Goal: Information Seeking & Learning: Learn about a topic

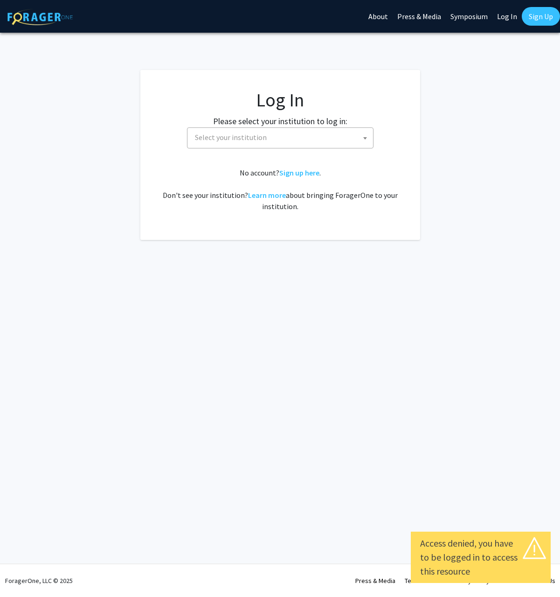
click at [307, 133] on span "Select your institution" at bounding box center [282, 137] width 182 height 19
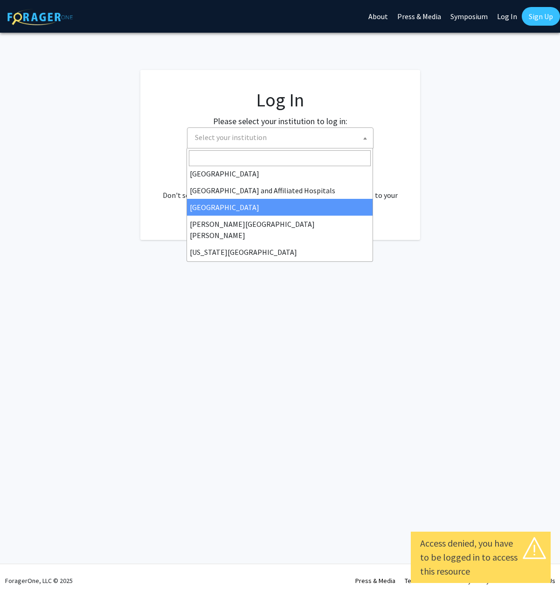
scroll to position [140, 0]
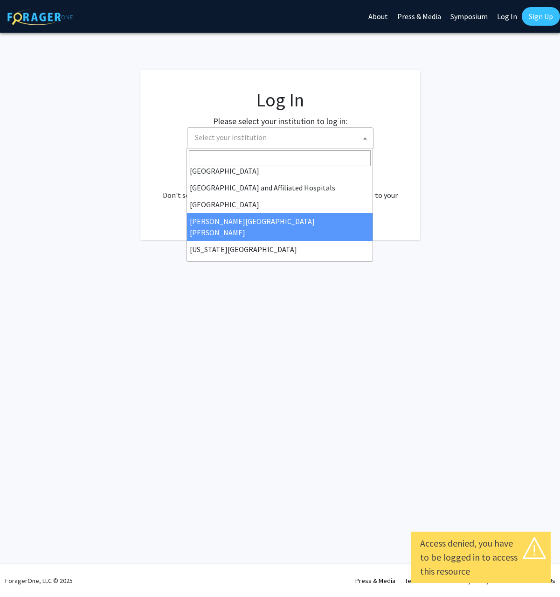
select select "1"
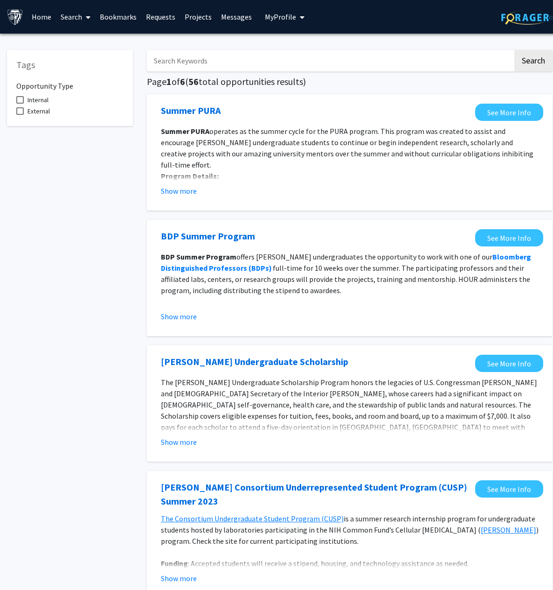
click at [77, 17] on link "Search" at bounding box center [75, 16] width 39 height 33
click at [94, 46] on span "Faculty/Staff" at bounding box center [90, 43] width 69 height 19
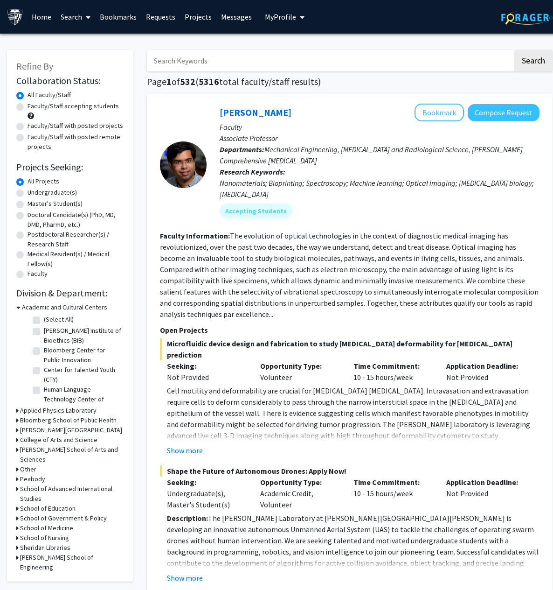
click at [130, 120] on div "Refine By Collaboration Status: Collaboration Status All Faculty/Staff Collabor…" at bounding box center [70, 316] width 126 height 532
click at [43, 15] on link "Home" at bounding box center [41, 16] width 29 height 33
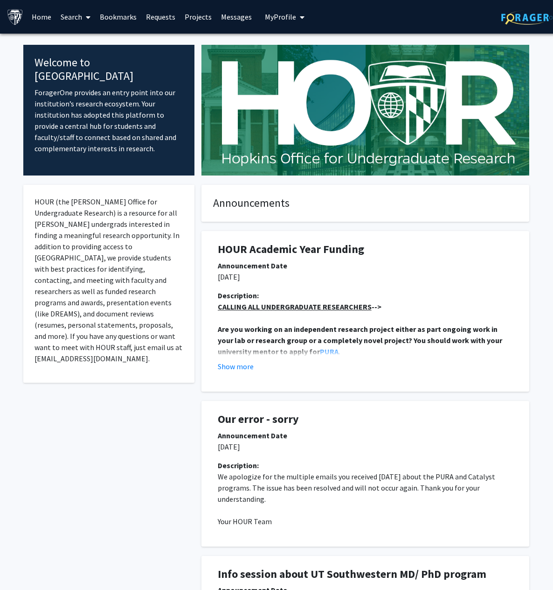
click at [72, 23] on link "Search" at bounding box center [75, 16] width 39 height 33
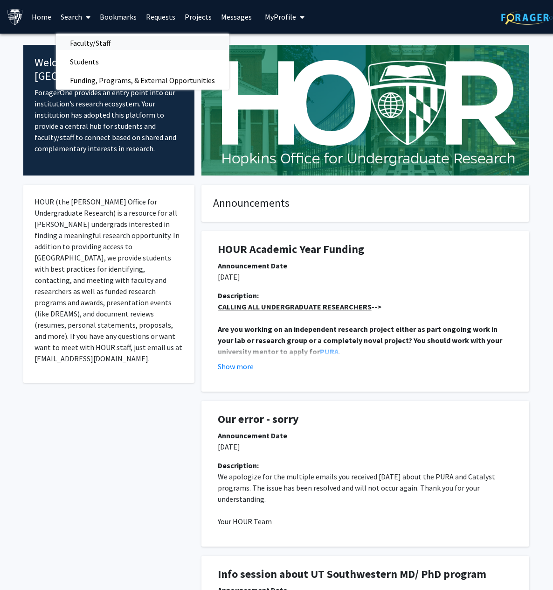
click at [97, 44] on span "Faculty/Staff" at bounding box center [90, 43] width 69 height 19
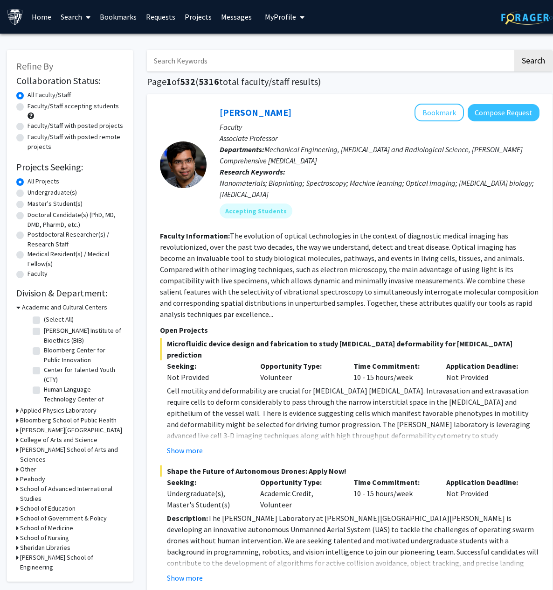
click at [28, 207] on label "Master's Student(s)" at bounding box center [55, 204] width 55 height 10
click at [28, 205] on input "Master's Student(s)" at bounding box center [31, 202] width 6 height 6
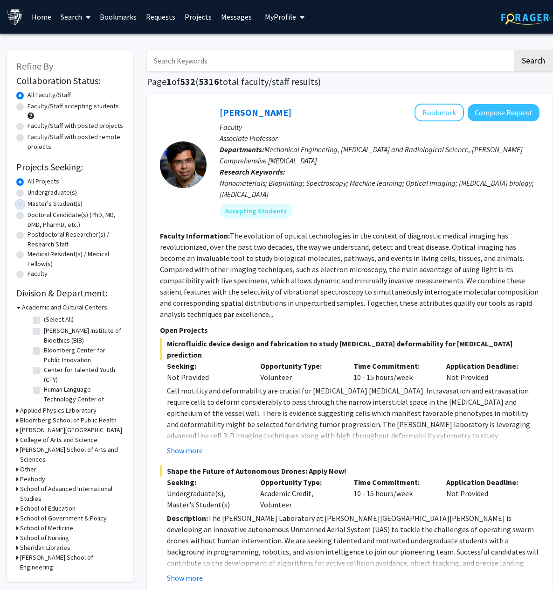
radio input "true"
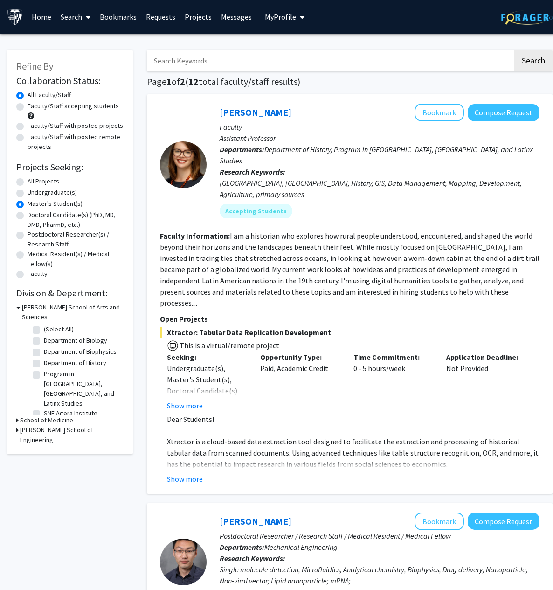
click at [130, 181] on div "Refine By Collaboration Status: Collaboration Status All Faculty/Staff Collabor…" at bounding box center [70, 252] width 126 height 404
click at [23, 308] on h3 "[PERSON_NAME] School of Arts and Sciences" at bounding box center [73, 312] width 102 height 20
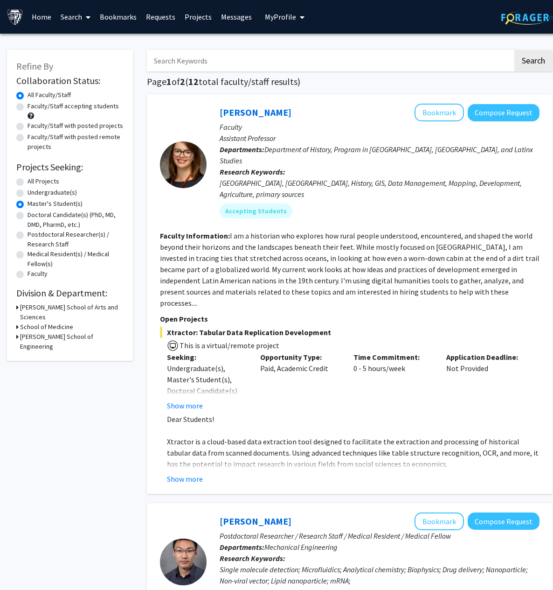
click at [24, 182] on div "All Projects" at bounding box center [69, 181] width 107 height 11
click at [28, 184] on label "All Projects" at bounding box center [44, 181] width 32 height 10
click at [28, 182] on input "All Projects" at bounding box center [31, 179] width 6 height 6
radio input "true"
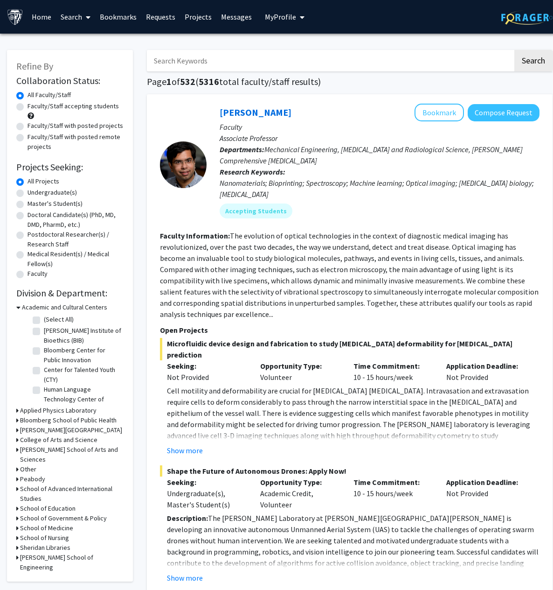
click at [18, 308] on icon at bounding box center [18, 307] width 4 height 10
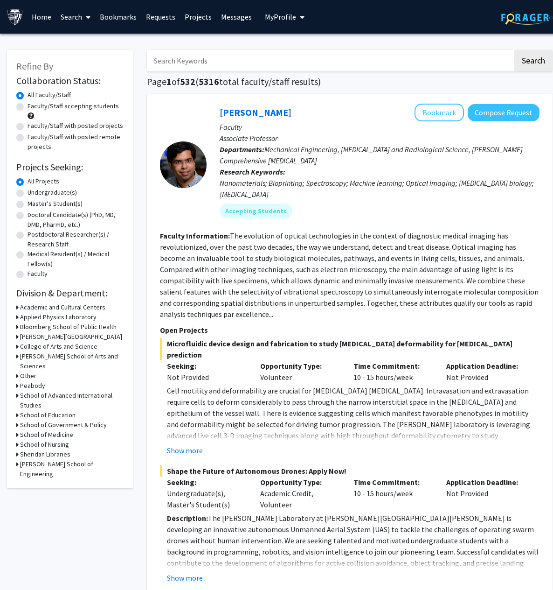
click at [19, 327] on div "Bloomberg School of Public Health" at bounding box center [69, 327] width 107 height 10
click at [16, 327] on icon at bounding box center [17, 327] width 2 height 10
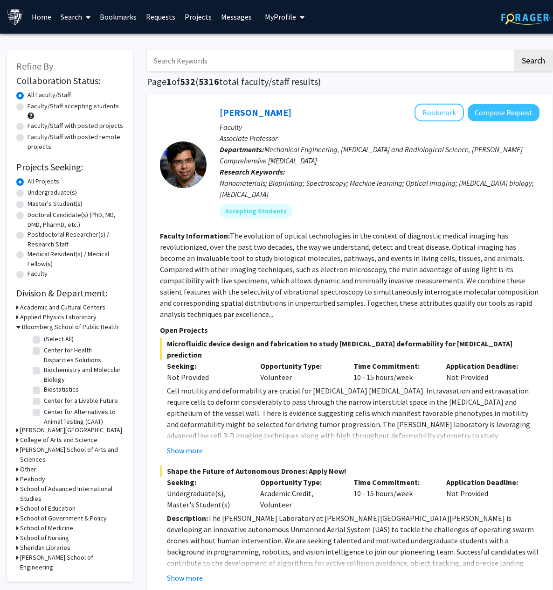
click at [44, 338] on label "(Select All)" at bounding box center [59, 339] width 30 height 10
click at [44, 338] on input "(Select All)" at bounding box center [47, 337] width 6 height 6
checkbox input "true"
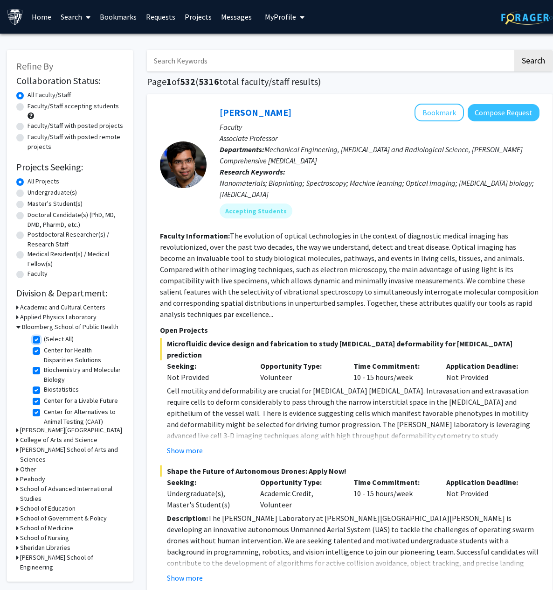
checkbox input "true"
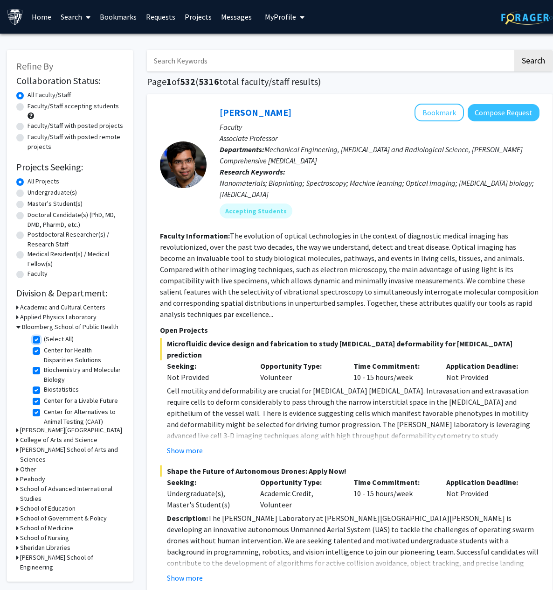
checkbox input "true"
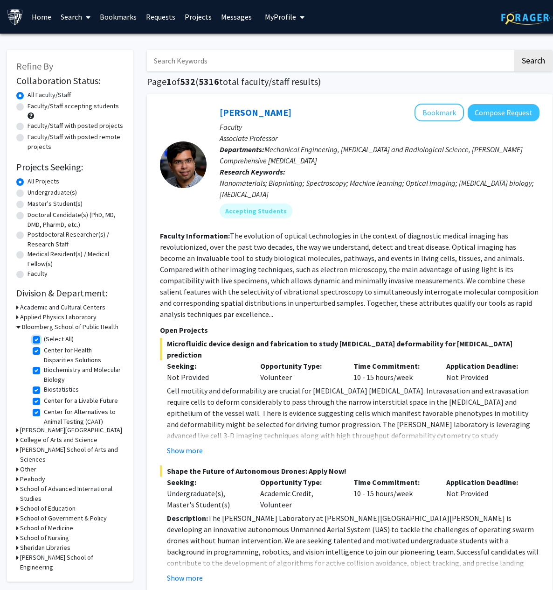
checkbox input "true"
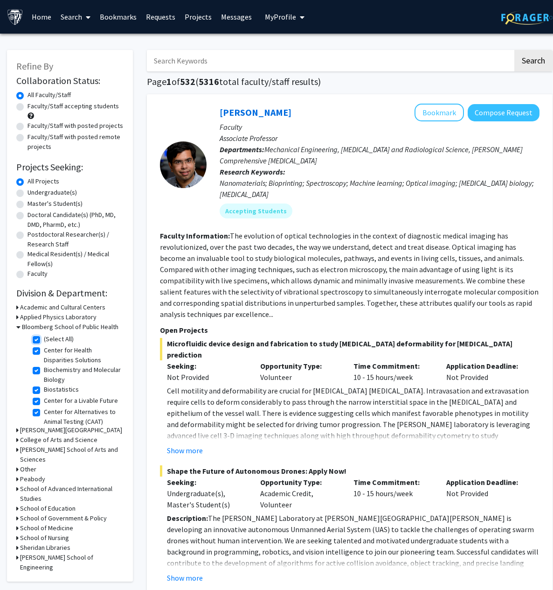
checkbox input "true"
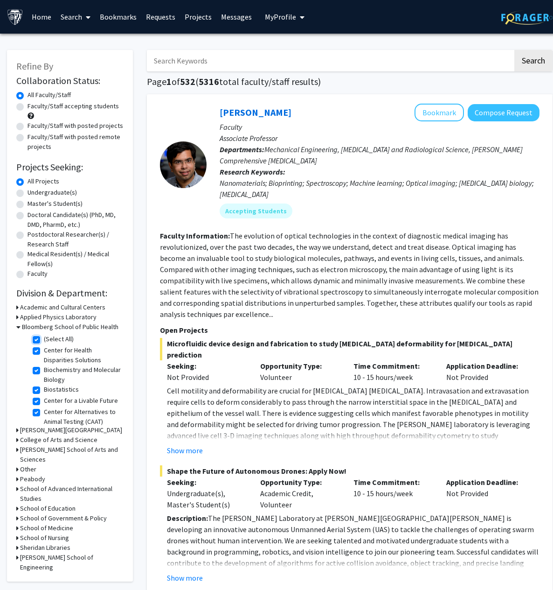
checkbox input "true"
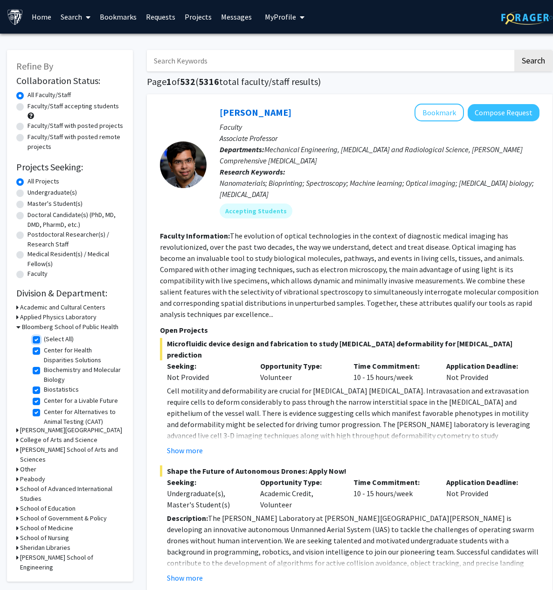
checkbox input "true"
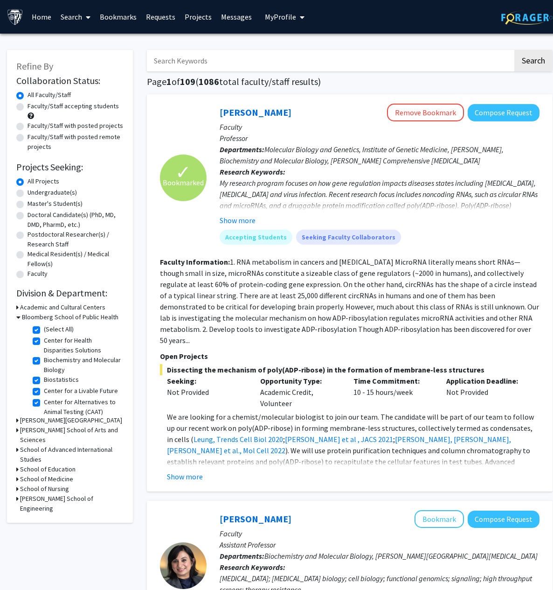
click at [243, 224] on button "Show more" at bounding box center [238, 220] width 36 height 11
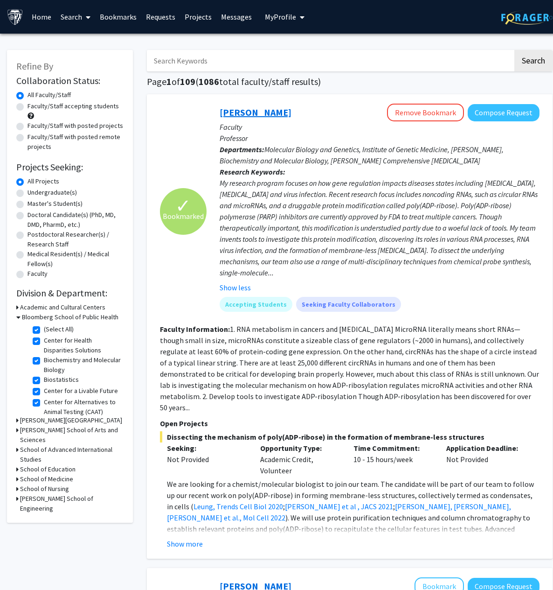
click at [264, 115] on link "[PERSON_NAME]" at bounding box center [256, 112] width 72 height 12
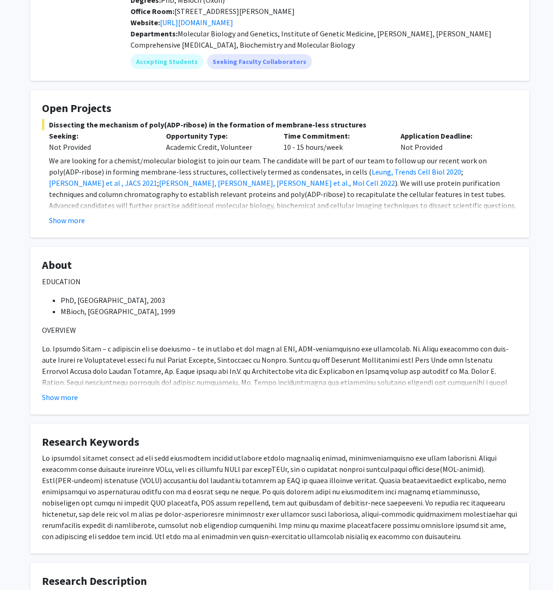
scroll to position [93, 0]
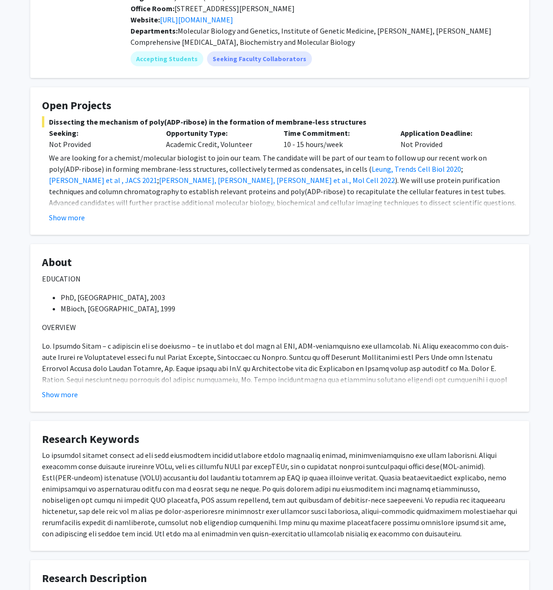
click at [80, 219] on button "Show more" at bounding box center [67, 217] width 36 height 11
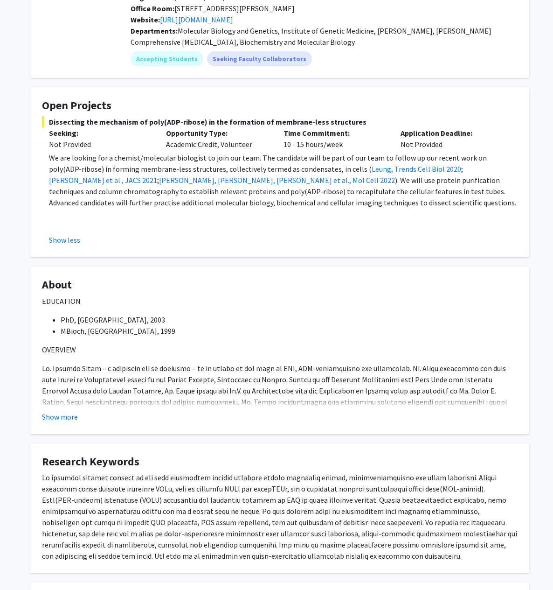
click at [327, 217] on p at bounding box center [283, 213] width 469 height 11
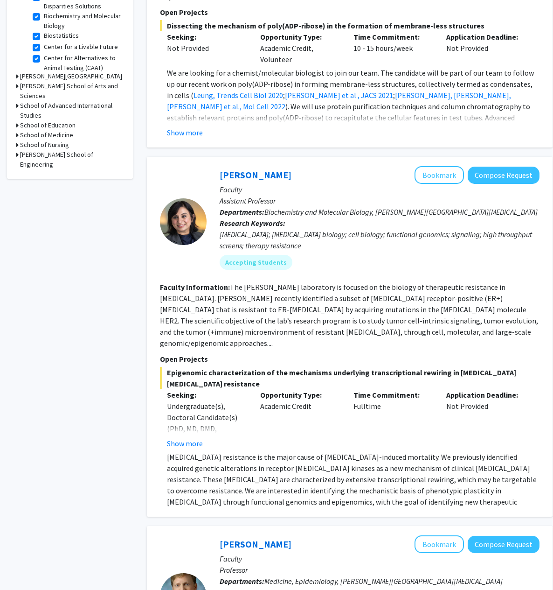
scroll to position [373, 0]
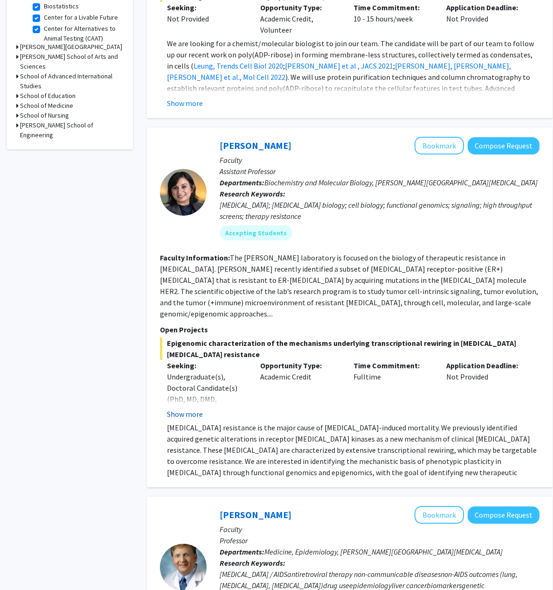
click at [188, 408] on button "Show more" at bounding box center [185, 413] width 36 height 11
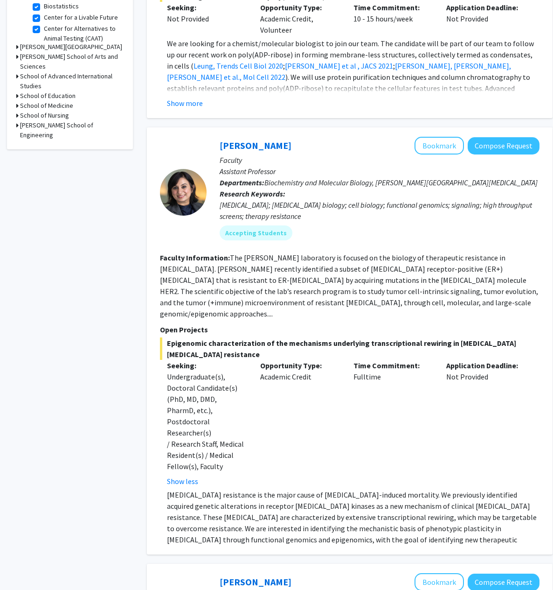
click at [309, 376] on div "Opportunity Type: Academic Credit" at bounding box center [299, 423] width 93 height 127
drag, startPoint x: 168, startPoint y: 365, endPoint x: 227, endPoint y: 369, distance: 59.4
click at [227, 371] on div "Undergraduate(s), Doctoral Candidate(s) (PhD, MD, DMD, PharmD, etc.), Postdocto…" at bounding box center [206, 421] width 79 height 101
drag, startPoint x: 227, startPoint y: 369, endPoint x: 336, endPoint y: 402, distance: 114.6
click at [336, 402] on div "Opportunity Type: Academic Credit" at bounding box center [299, 423] width 93 height 127
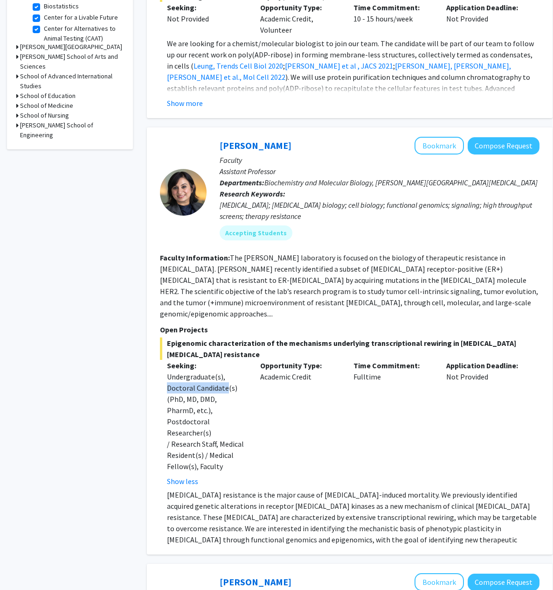
drag, startPoint x: 168, startPoint y: 364, endPoint x: 226, endPoint y: 367, distance: 57.9
click at [226, 371] on div "Undergraduate(s), Doctoral Candidate(s) (PhD, MD, DMD, PharmD, etc.), Postdocto…" at bounding box center [206, 421] width 79 height 101
click at [273, 382] on div "Opportunity Type: Academic Credit" at bounding box center [299, 423] width 93 height 127
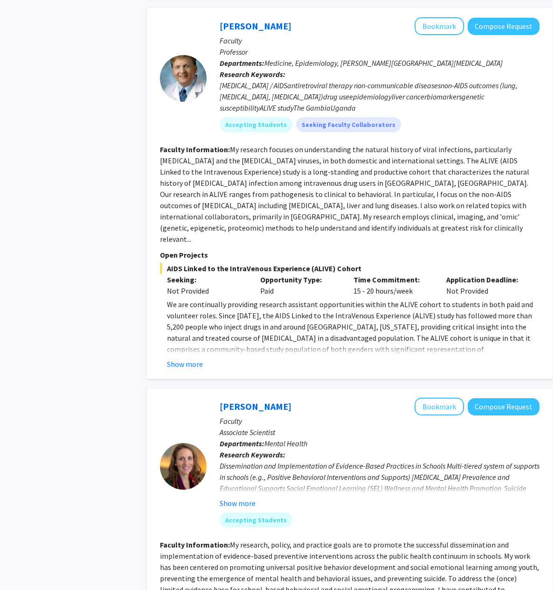
scroll to position [933, 0]
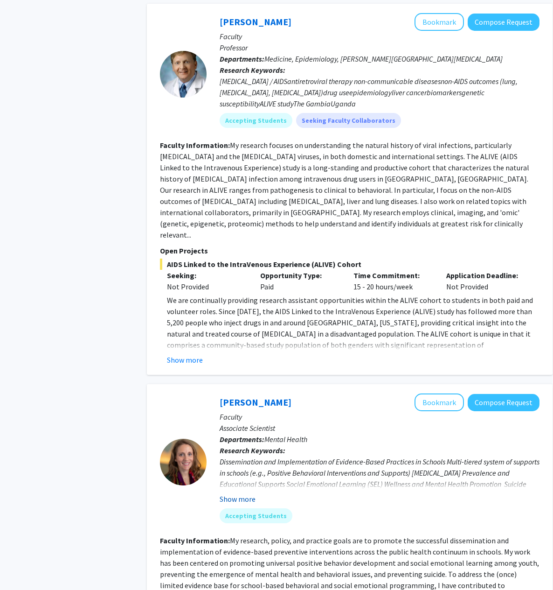
click at [241, 493] on button "Show more" at bounding box center [238, 498] width 36 height 11
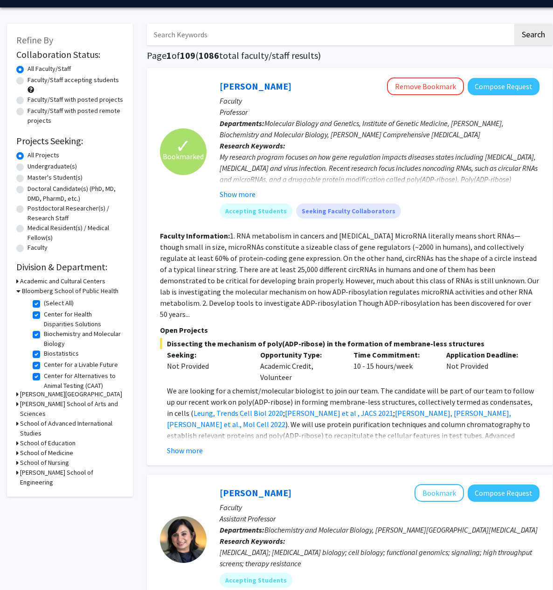
scroll to position [0, 0]
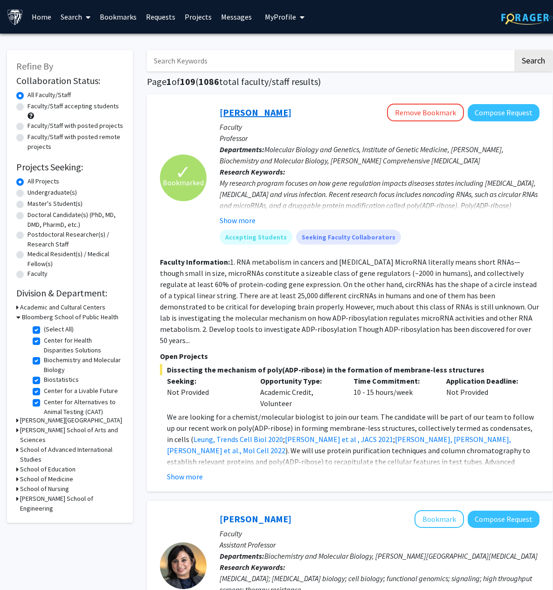
click at [280, 112] on link "[PERSON_NAME]" at bounding box center [256, 112] width 72 height 12
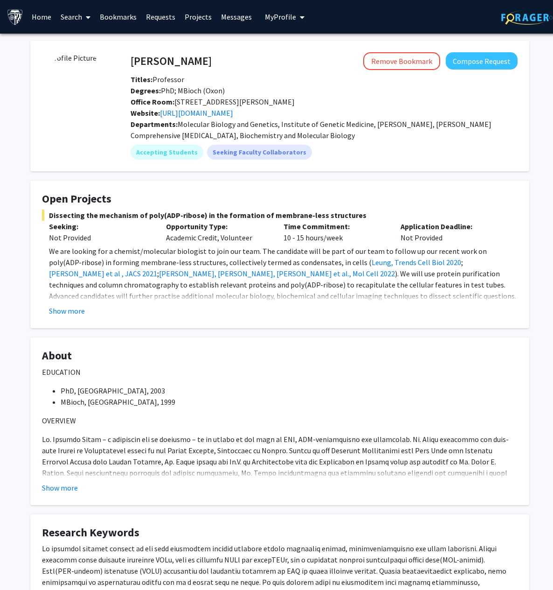
click at [313, 109] on div "Website: [URL][DOMAIN_NAME]" at bounding box center [324, 112] width 401 height 11
click at [223, 115] on link "[URL][DOMAIN_NAME]" at bounding box center [196, 112] width 73 height 9
click at [233, 115] on link "[URL][DOMAIN_NAME]" at bounding box center [196, 112] width 73 height 9
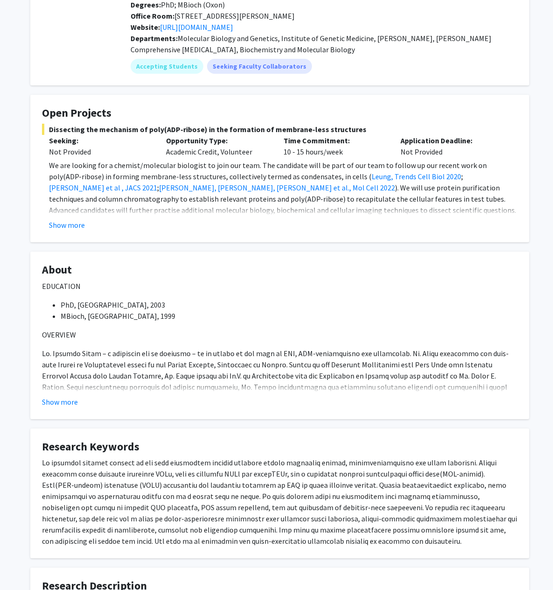
scroll to position [93, 0]
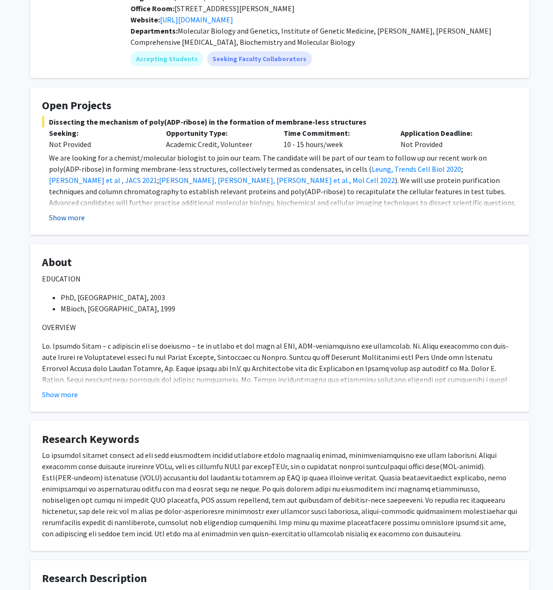
click at [59, 221] on button "Show more" at bounding box center [67, 217] width 36 height 11
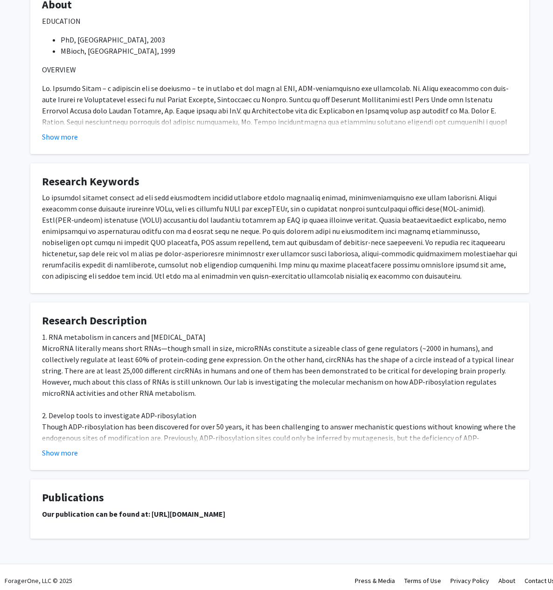
scroll to position [380, 0]
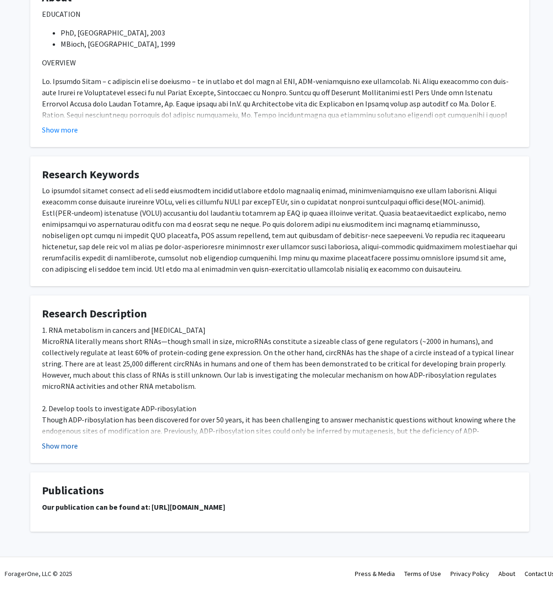
click at [66, 450] on button "Show more" at bounding box center [60, 445] width 36 height 11
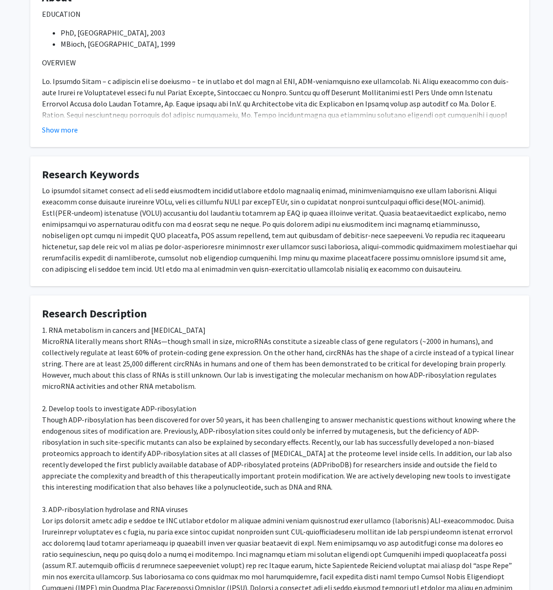
click at [248, 296] on fg-card "Research Description 1. RNA metabolism in cancers and [MEDICAL_DATA] MicroRNA l…" at bounding box center [279, 463] width 499 height 336
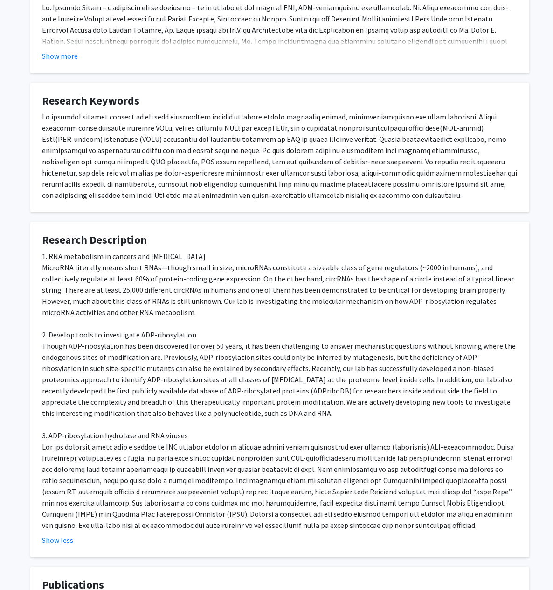
scroll to position [408, 0]
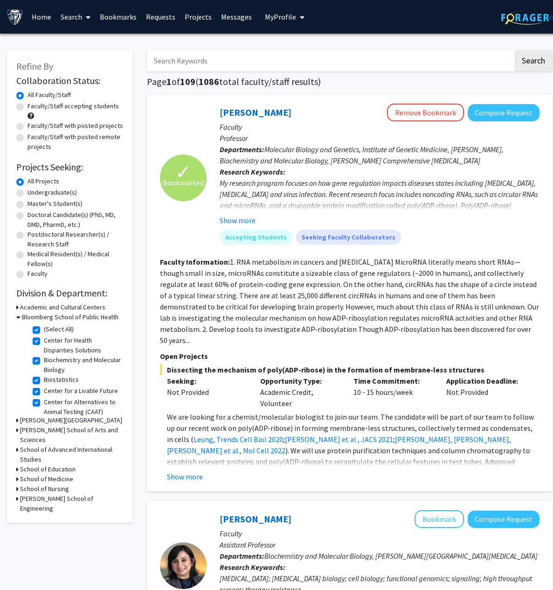
click at [238, 62] on input "Search Keywords" at bounding box center [330, 60] width 366 height 21
type input "B"
type input "bioinformatics"
click at [515, 50] on button "Search" at bounding box center [534, 60] width 38 height 21
checkbox input "false"
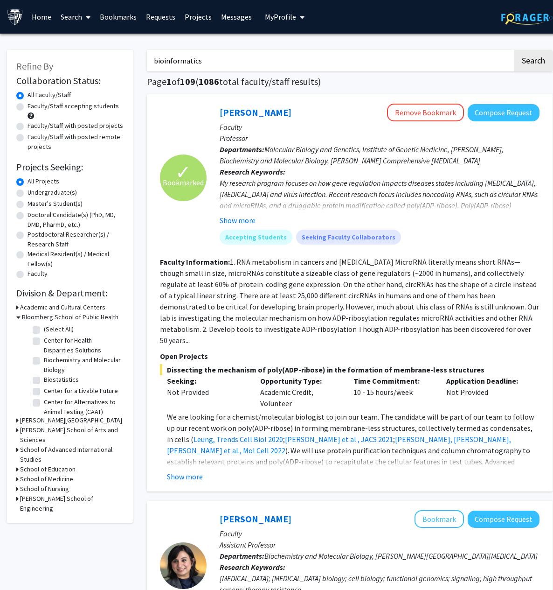
checkbox input "false"
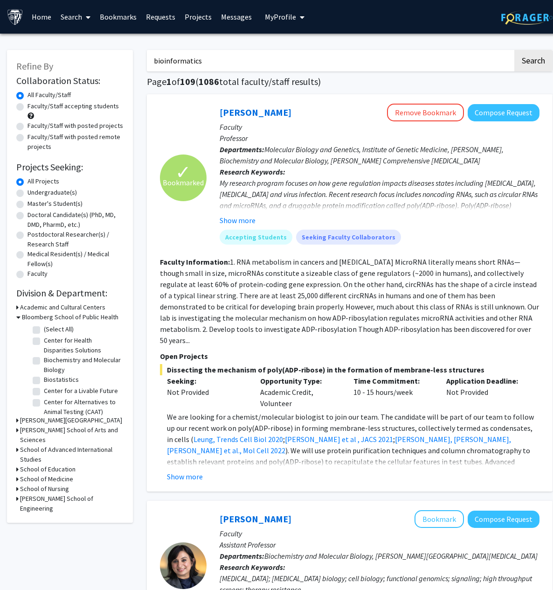
checkbox input "false"
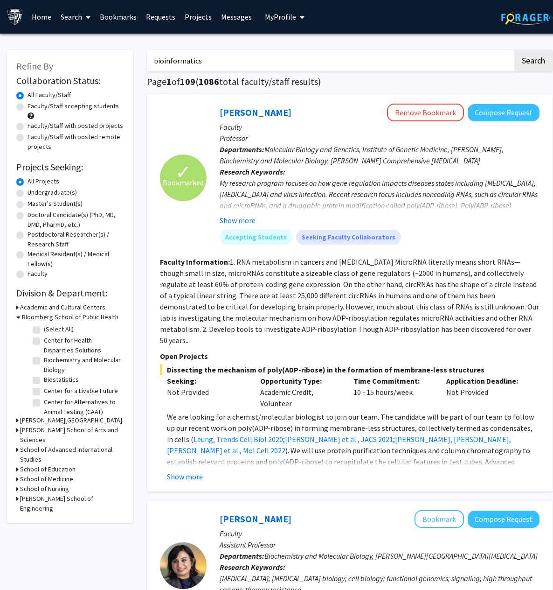
checkbox input "false"
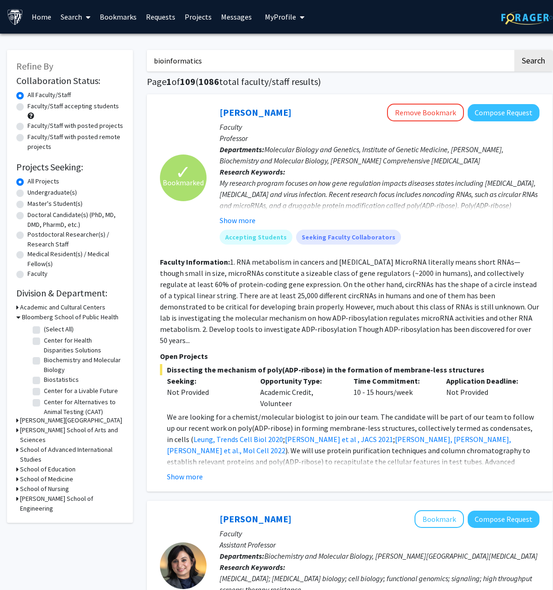
checkbox input "false"
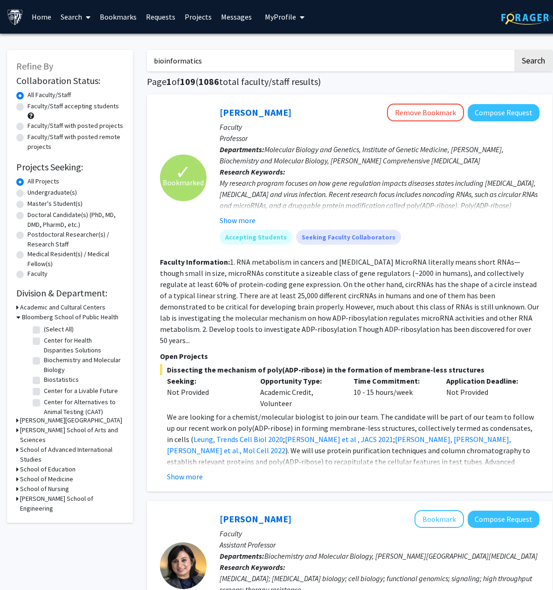
checkbox input "false"
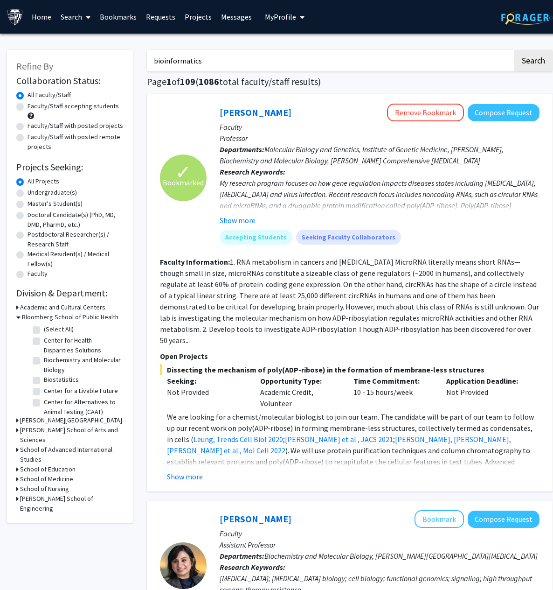
checkbox input "false"
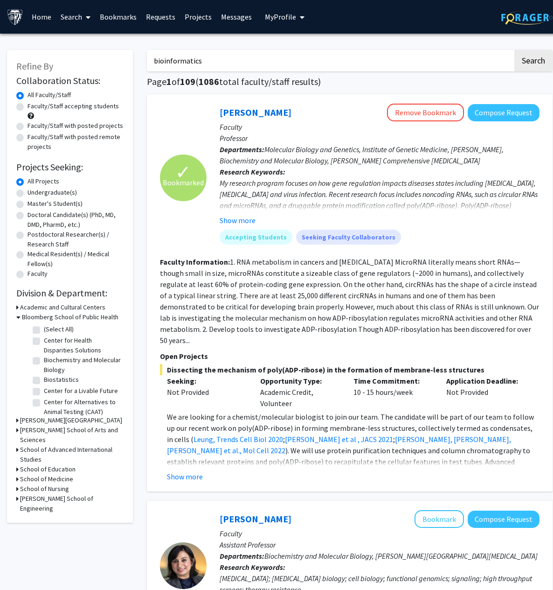
checkbox input "false"
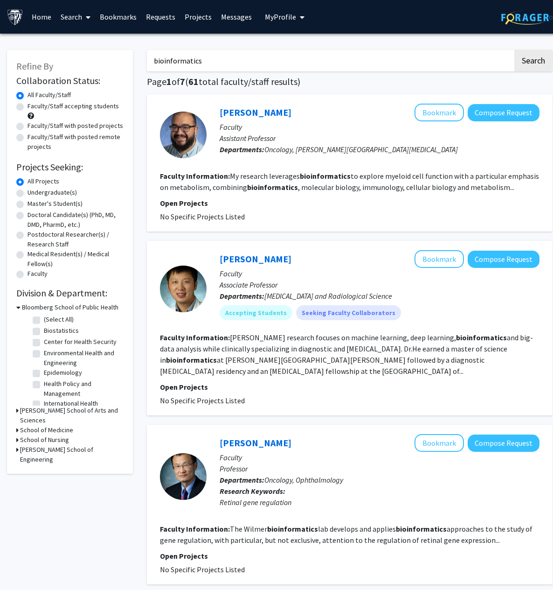
click at [44, 318] on label "(Select All)" at bounding box center [59, 320] width 30 height 10
click at [44, 318] on input "(Select All)" at bounding box center [47, 318] width 6 height 6
checkbox input "true"
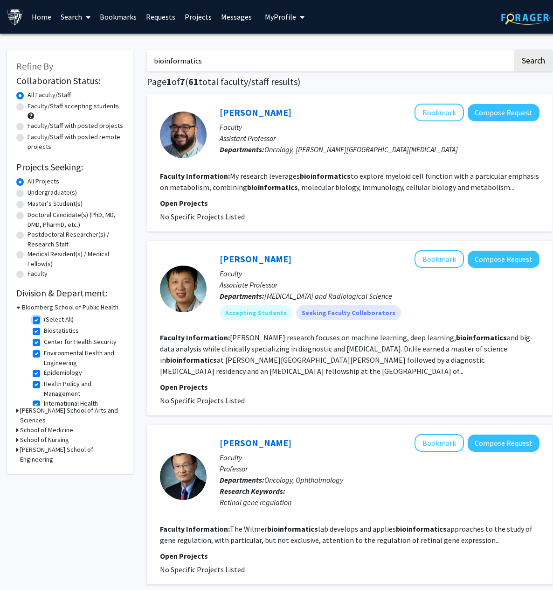
checkbox input "true"
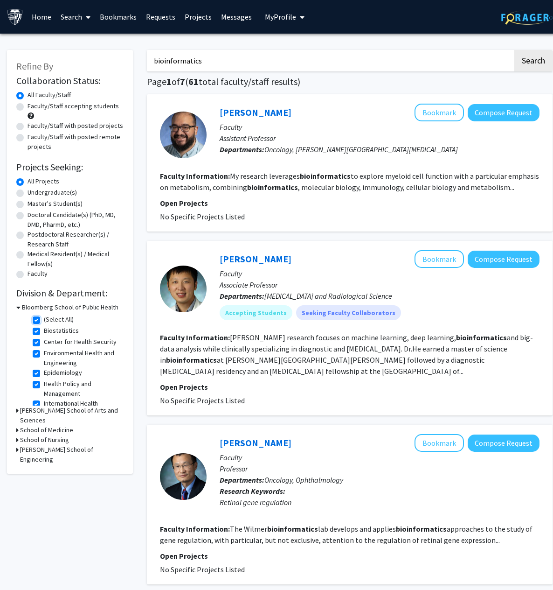
checkbox input "true"
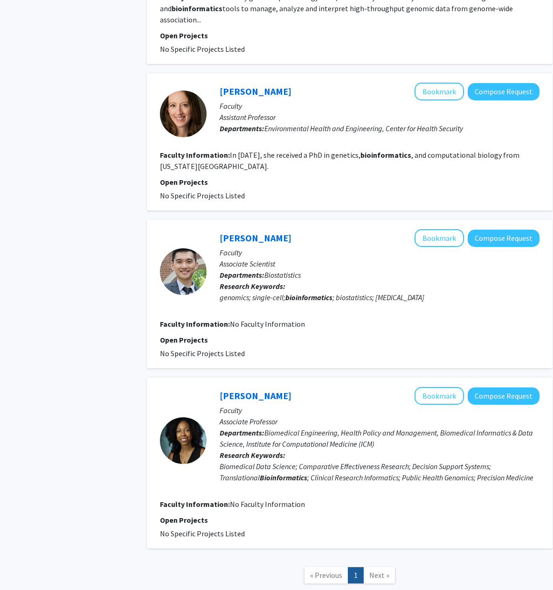
scroll to position [1250, 0]
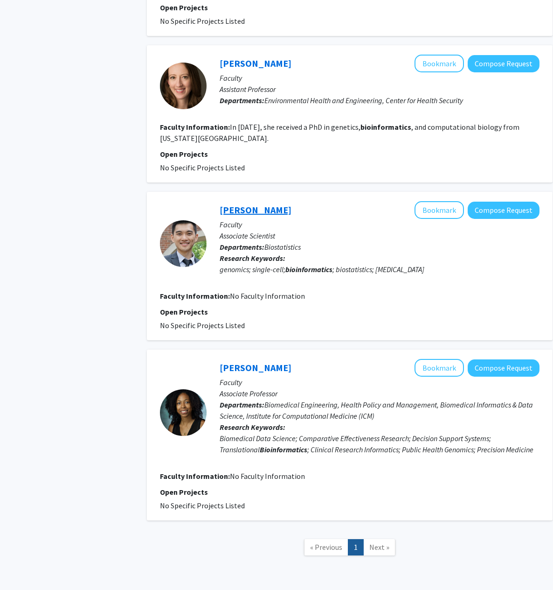
click at [265, 204] on link "[PERSON_NAME]" at bounding box center [256, 210] width 72 height 12
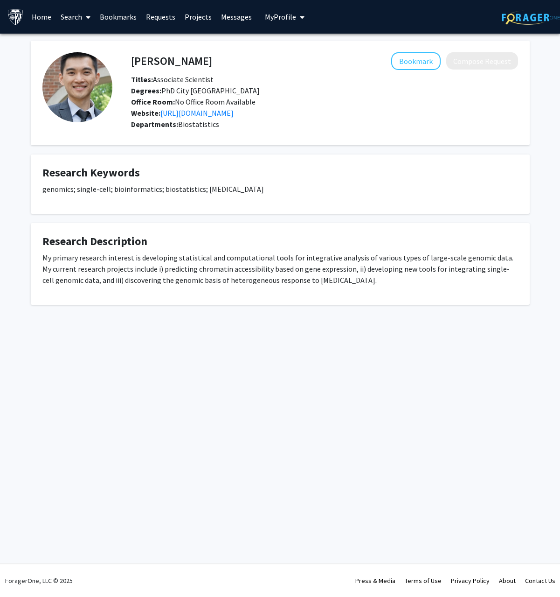
click at [230, 234] on fg-card "Research Description My primary research interest is developing statistical and…" at bounding box center [280, 264] width 499 height 82
click at [299, 231] on fg-card "Research Description My primary research interest is developing statistical and…" at bounding box center [280, 264] width 499 height 82
click at [319, 230] on fg-card "Research Description My primary research interest is developing statistical and…" at bounding box center [280, 264] width 499 height 82
click at [307, 305] on div "[PERSON_NAME] Bookmark Compose Request Titles: Associate Scientist Degrees: PhD…" at bounding box center [280, 184] width 560 height 301
click at [294, 318] on div "[PERSON_NAME] Bookmark Compose Request Titles: Associate Scientist Degrees: PhD…" at bounding box center [280, 184] width 560 height 301
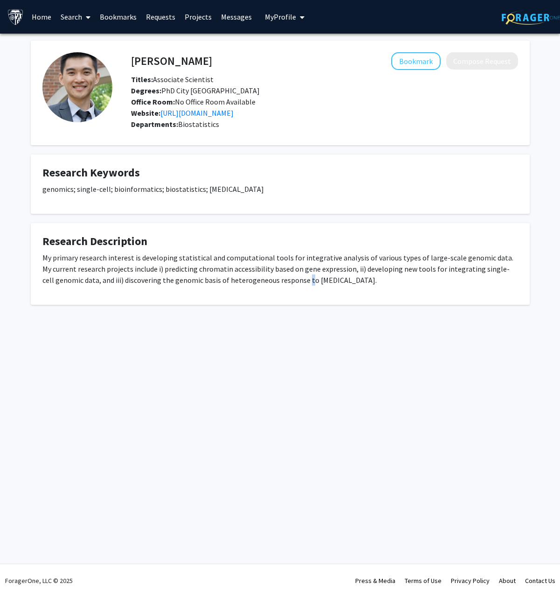
click at [293, 317] on div "[PERSON_NAME] Bookmark Compose Request Titles: Associate Scientist Degrees: PhD…" at bounding box center [280, 184] width 560 height 301
drag, startPoint x: 293, startPoint y: 317, endPoint x: 236, endPoint y: 327, distance: 57.8
click at [235, 327] on div "[PERSON_NAME] Bookmark Compose Request Titles: Associate Scientist Degrees: PhD…" at bounding box center [280, 184] width 560 height 301
click at [307, 315] on div "[PERSON_NAME] Bookmark Compose Request Titles: Associate Scientist Degrees: PhD…" at bounding box center [280, 184] width 560 height 301
click at [255, 304] on fg-card "Research Description My primary research interest is developing statistical and…" at bounding box center [280, 264] width 499 height 82
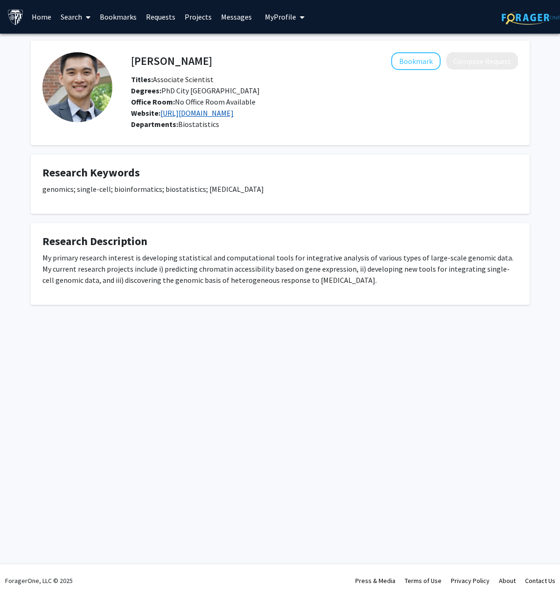
click at [214, 115] on link "[URL][DOMAIN_NAME]" at bounding box center [197, 112] width 73 height 9
click at [274, 232] on fg-card "Research Description My primary research interest is developing statistical and…" at bounding box center [280, 264] width 499 height 82
click at [269, 226] on fg-card "Research Description My primary research interest is developing statistical and…" at bounding box center [280, 264] width 499 height 82
click at [253, 228] on fg-card "Research Description My primary research interest is developing statistical and…" at bounding box center [280, 264] width 499 height 82
click at [260, 223] on fg-card "Research Description My primary research interest is developing statistical and…" at bounding box center [280, 264] width 499 height 82
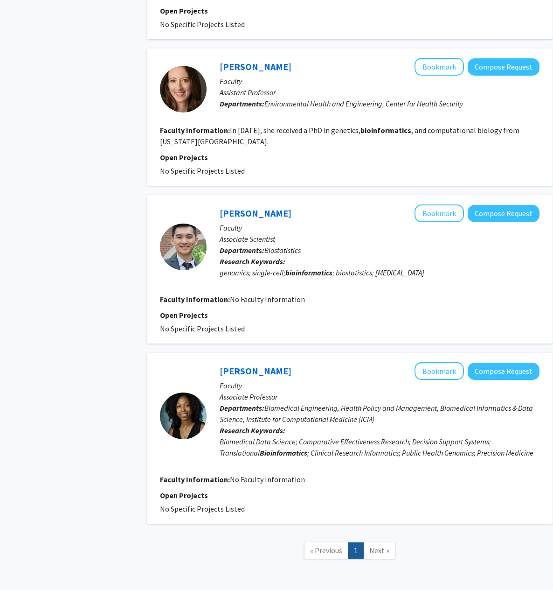
scroll to position [1250, 0]
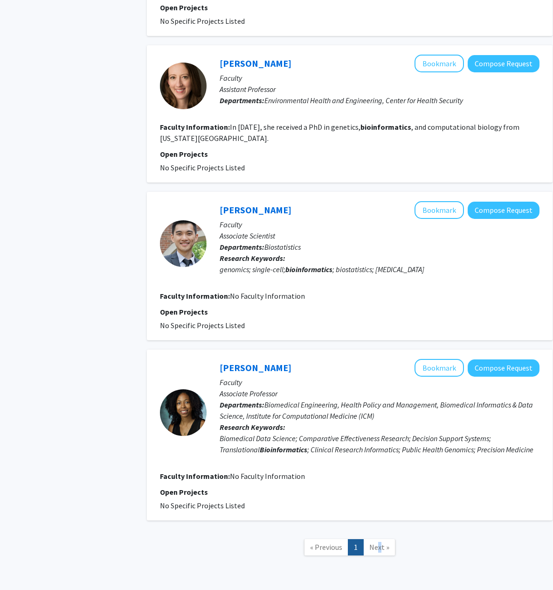
click at [381, 542] on span "Next »" at bounding box center [380, 546] width 20 height 9
drag, startPoint x: 381, startPoint y: 513, endPoint x: 311, endPoint y: 484, distance: 75.3
click at [312, 484] on div "[PERSON_NAME] Bookmark Compose Request Faculty Associate Professor Departments:…" at bounding box center [350, 435] width 406 height 171
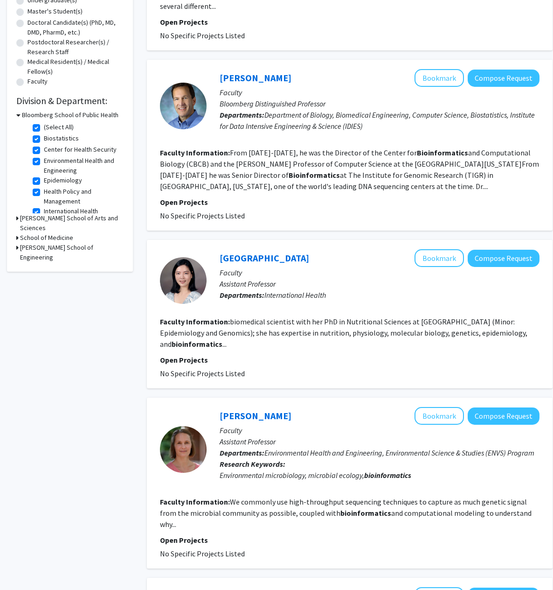
scroll to position [130, 0]
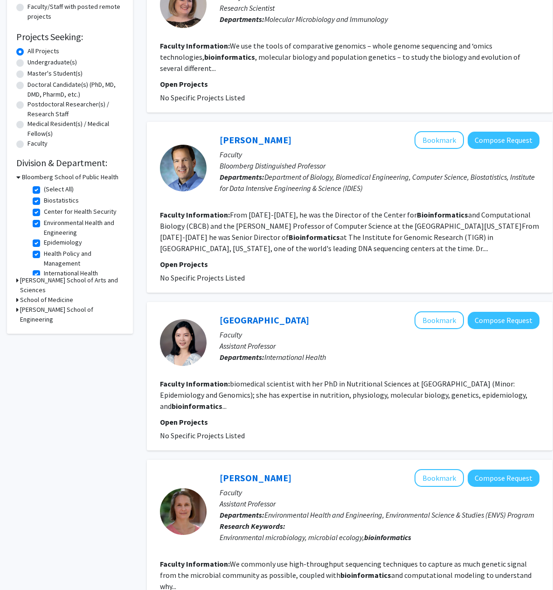
click at [22, 295] on h3 "School of Medicine" at bounding box center [46, 300] width 53 height 10
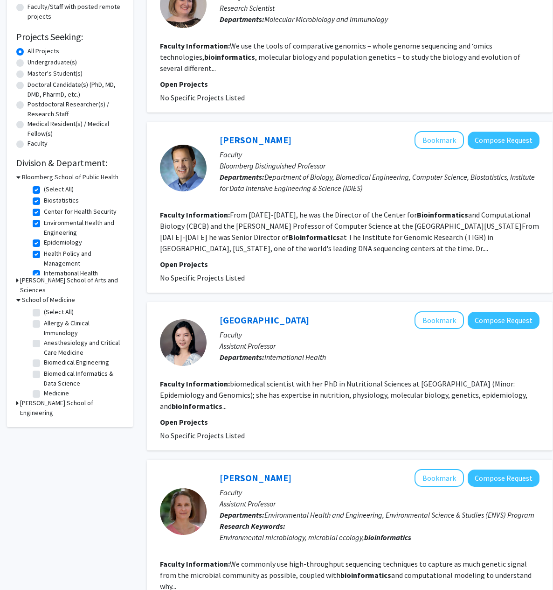
click at [44, 307] on label "(Select All)" at bounding box center [59, 312] width 30 height 10
click at [44, 307] on input "(Select All)" at bounding box center [47, 310] width 6 height 6
checkbox input "true"
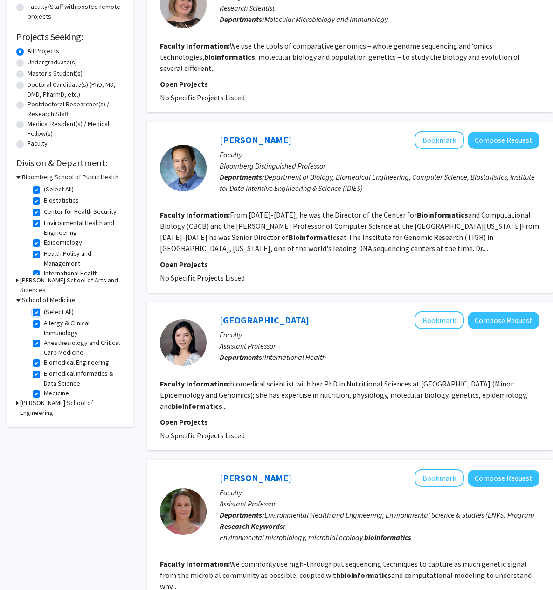
checkbox input "true"
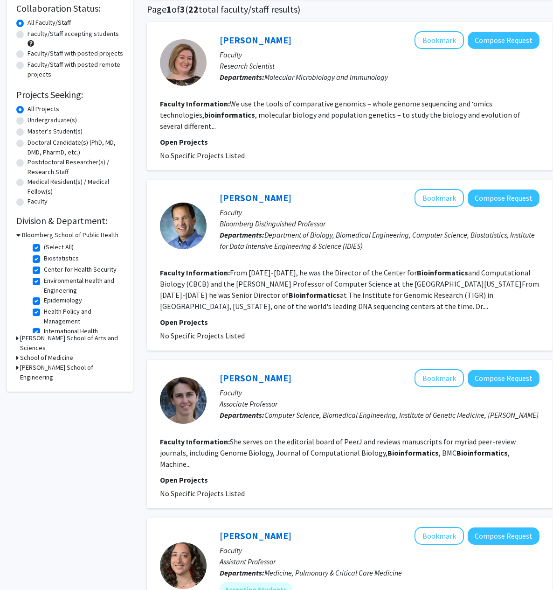
scroll to position [93, 0]
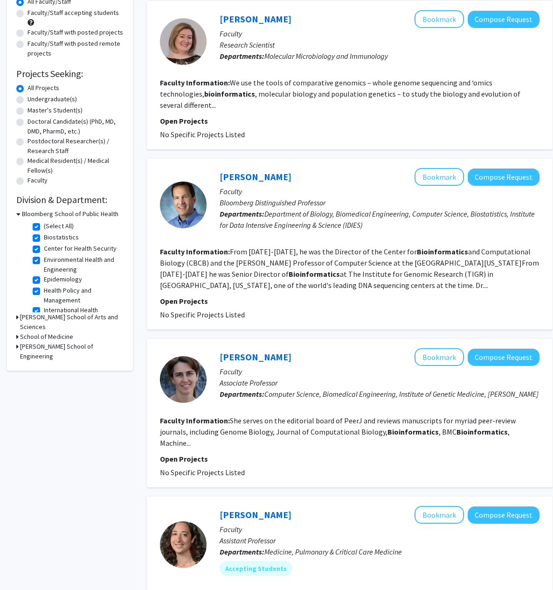
click at [44, 230] on label "(Select All)" at bounding box center [59, 226] width 30 height 10
click at [44, 227] on input "(Select All)" at bounding box center [47, 224] width 6 height 6
checkbox input "false"
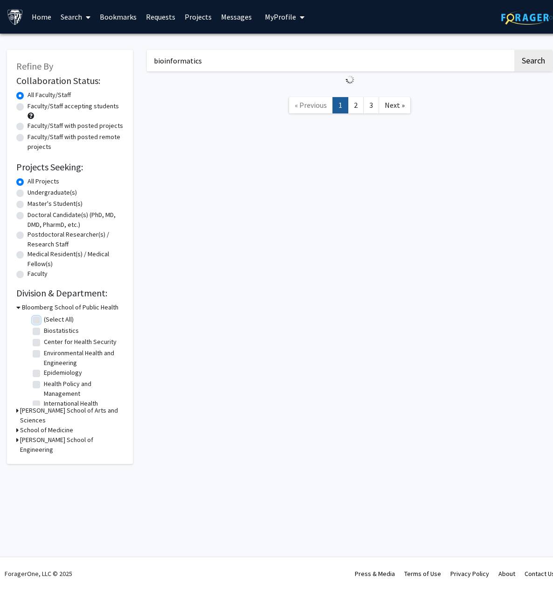
checkbox input "false"
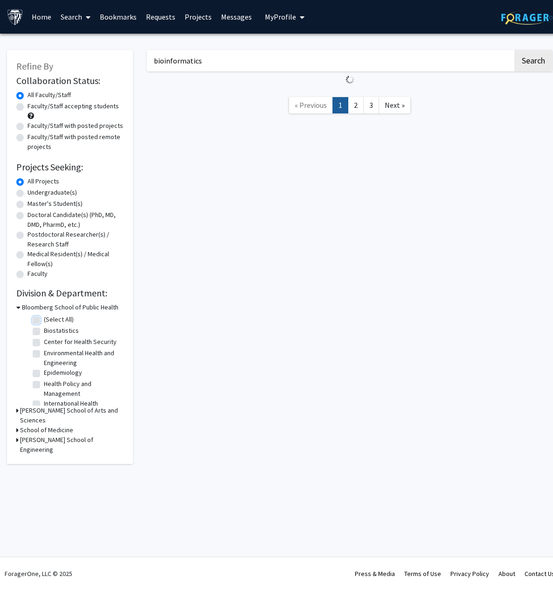
checkbox input "false"
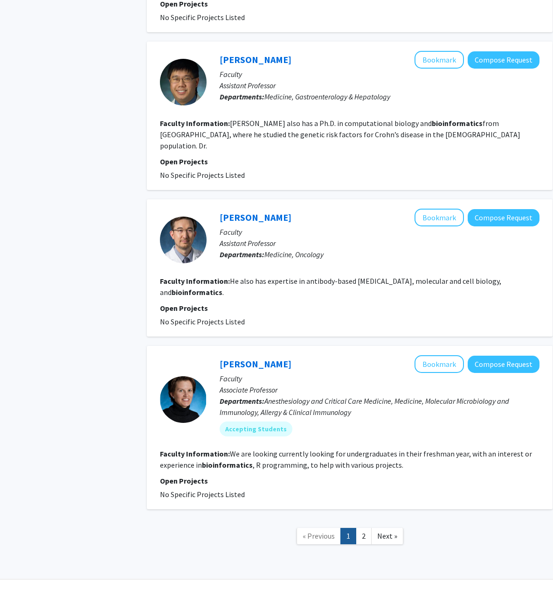
scroll to position [1199, 0]
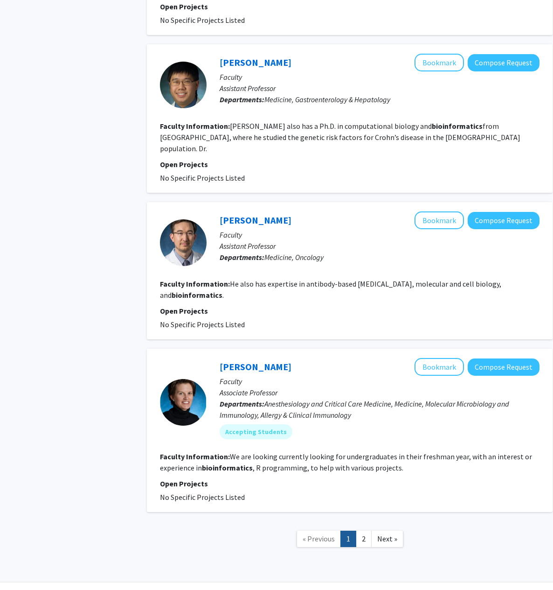
click at [367, 478] on p "Open Projects" at bounding box center [350, 483] width 380 height 11
click at [362, 478] on section "Open Projects No Specific Projects Listed" at bounding box center [350, 490] width 380 height 25
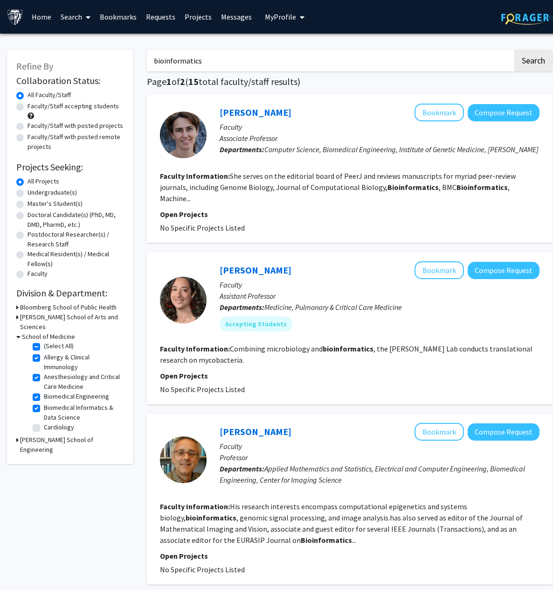
scroll to position [0, 0]
click at [28, 108] on label "Faculty/Staff accepting students" at bounding box center [73, 106] width 91 height 10
click at [28, 107] on input "Faculty/Staff accepting students" at bounding box center [31, 104] width 6 height 6
radio input "true"
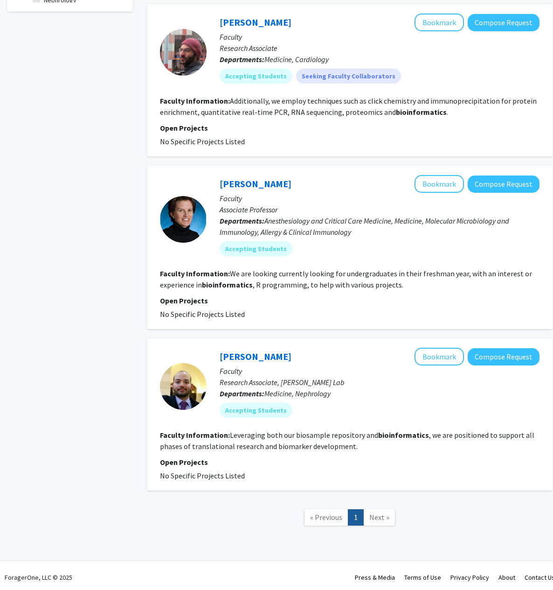
scroll to position [417, 0]
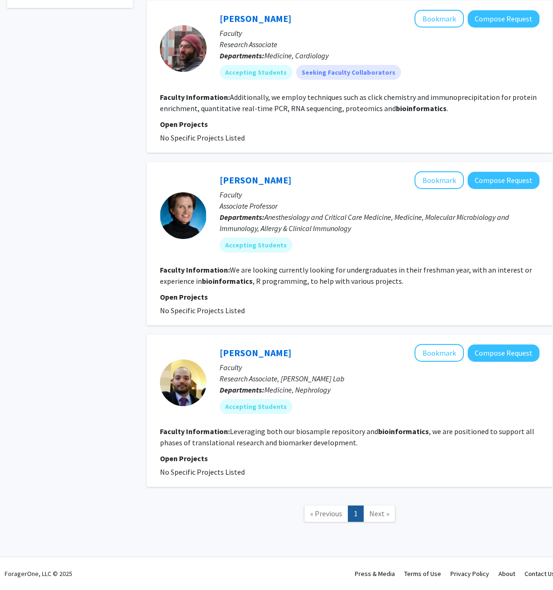
click at [374, 516] on span "Next »" at bounding box center [380, 513] width 20 height 9
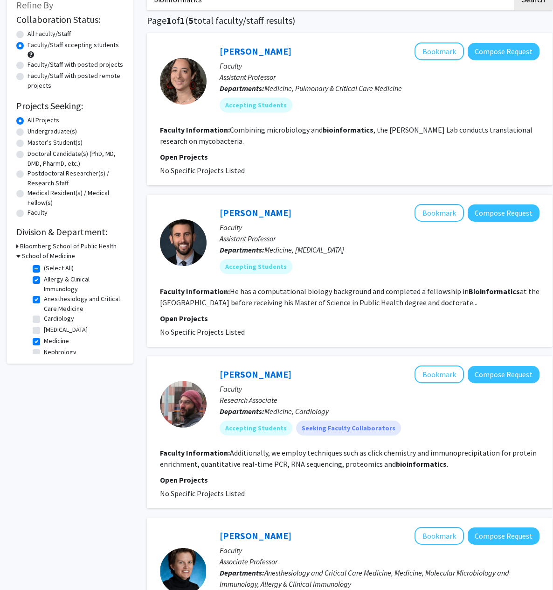
scroll to position [43, 0]
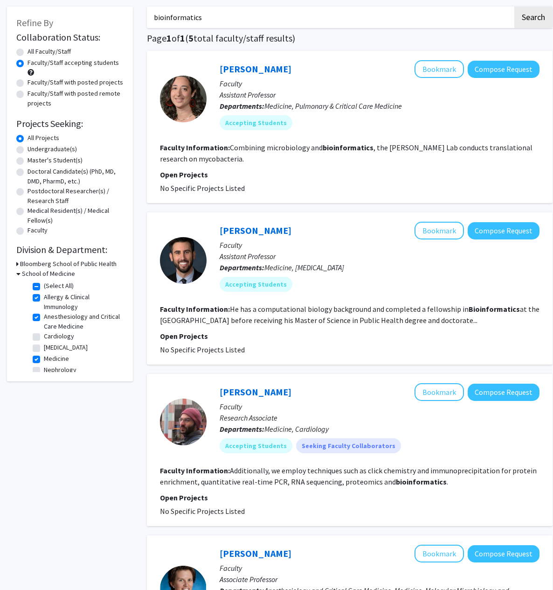
click at [32, 281] on fg-checkbox-list "(Select All) (Select All) Allergy & Clinical Immunology Allergy & Clinical Immu…" at bounding box center [76, 338] width 93 height 119
click at [44, 285] on label "(Select All)" at bounding box center [59, 286] width 30 height 10
click at [44, 285] on input "(Select All)" at bounding box center [47, 284] width 6 height 6
checkbox input "false"
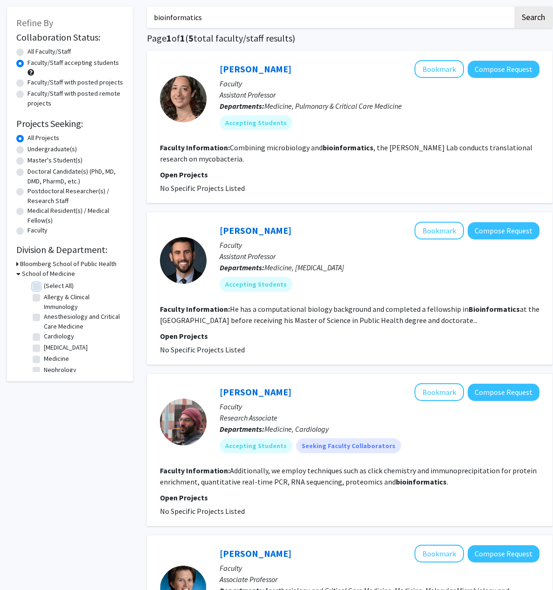
checkbox input "false"
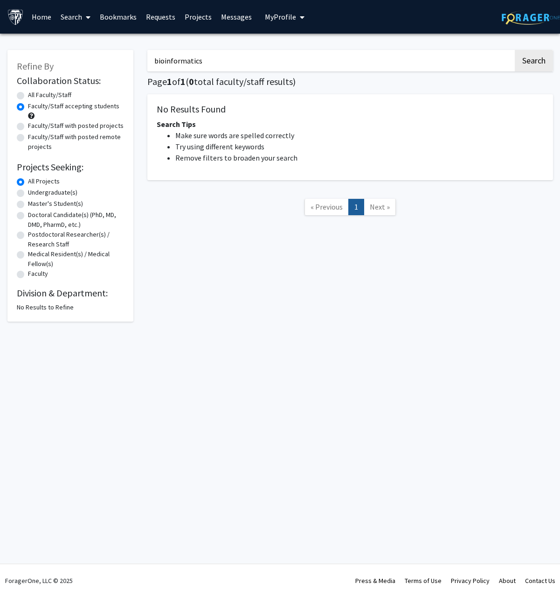
click at [50, 311] on div "No Results to Refine" at bounding box center [70, 307] width 107 height 10
drag, startPoint x: 221, startPoint y: 70, endPoint x: 145, endPoint y: 67, distance: 76.1
click at [145, 67] on div "bioinformatics Search Page 1 of 1 ( 0 total faculty/staff results) No Results F…" at bounding box center [350, 181] width 420 height 281
click at [515, 50] on button "Search" at bounding box center [534, 60] width 38 height 21
radio input "true"
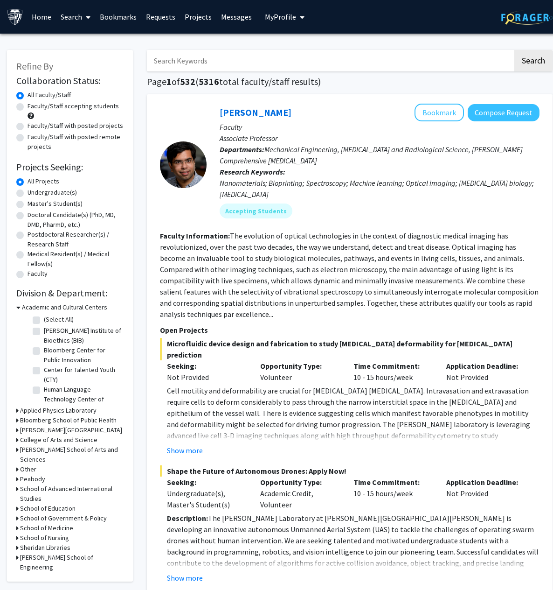
click at [24, 108] on div "Faculty/Staff accepting students" at bounding box center [69, 111] width 107 height 20
click at [15, 105] on div "Refine By Collaboration Status: Collaboration Status All Faculty/Staff Collabor…" at bounding box center [70, 316] width 126 height 532
click at [16, 106] on div "Refine By Collaboration Status: Collaboration Status All Faculty/Staff Collabor…" at bounding box center [70, 316] width 126 height 532
click at [28, 108] on label "Faculty/Staff accepting students" at bounding box center [73, 106] width 91 height 10
click at [28, 107] on input "Faculty/Staff accepting students" at bounding box center [31, 104] width 6 height 6
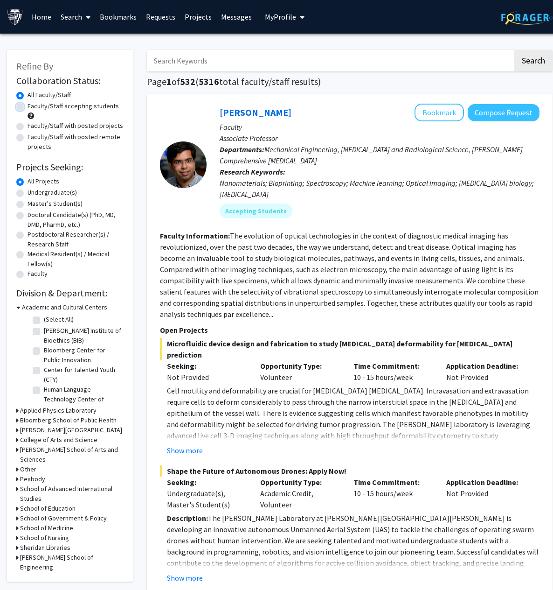
radio input "true"
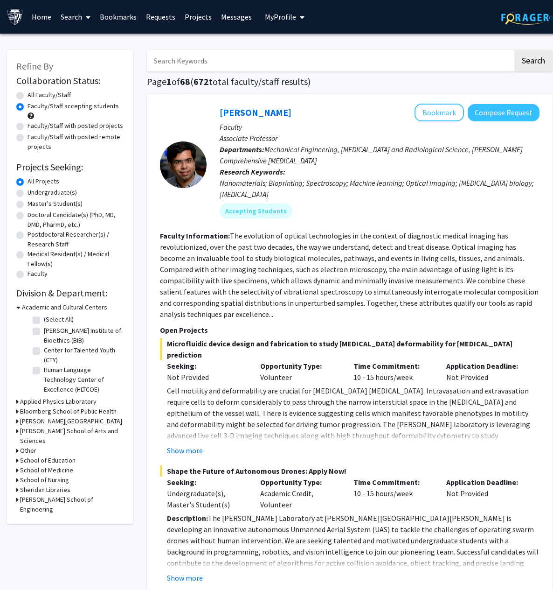
click at [117, 88] on form "Collaboration Status: Collaboration Status All Faculty/Staff Collaboration Stat…" at bounding box center [69, 177] width 107 height 205
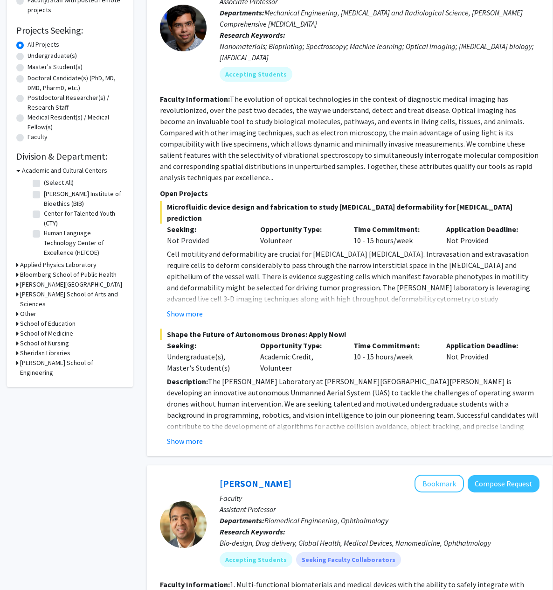
scroll to position [140, 0]
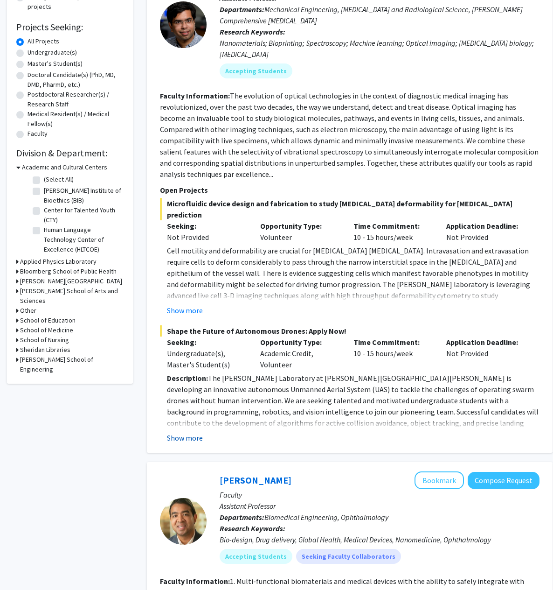
click at [202, 432] on button "Show more" at bounding box center [185, 437] width 36 height 11
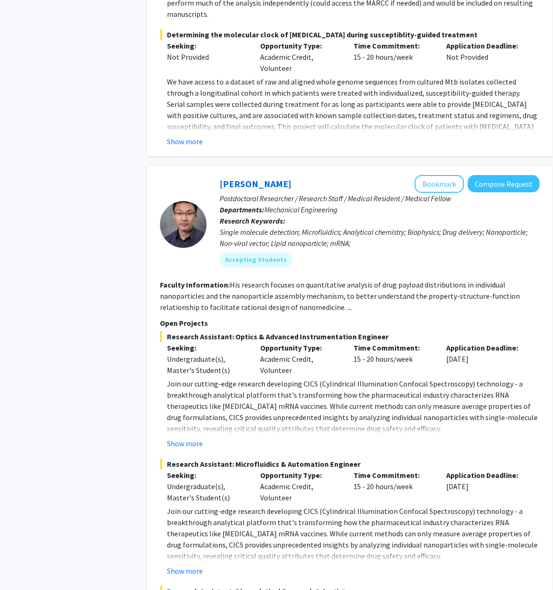
scroll to position [2753, 0]
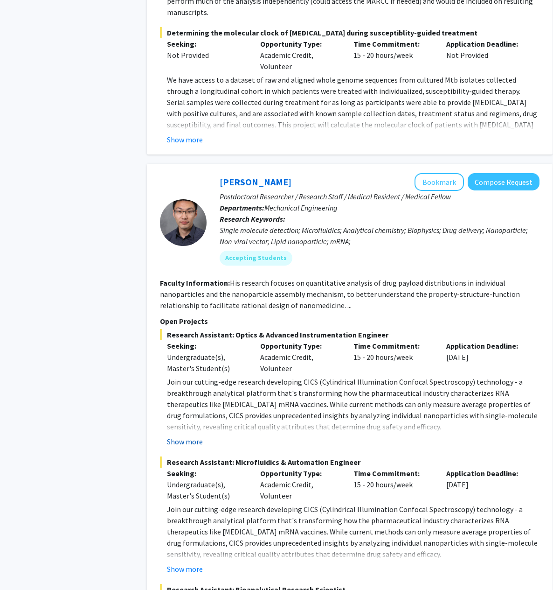
click at [191, 436] on button "Show more" at bounding box center [185, 441] width 36 height 11
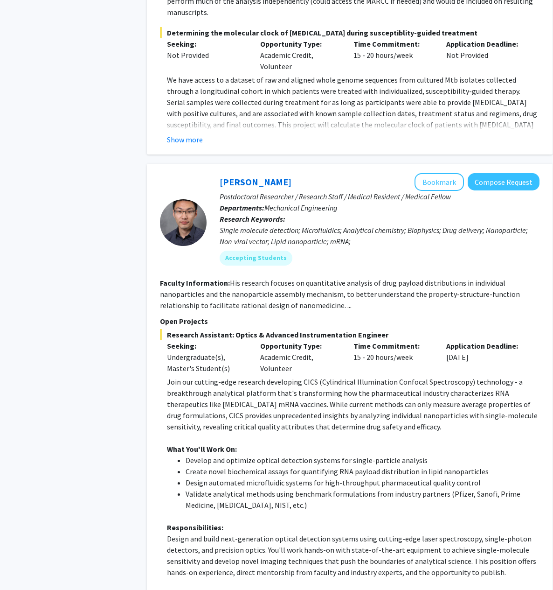
click at [147, 326] on div "Sixuan Li Bookmark Compose Request Postdoctoral Researcher / Research Staff / M…" at bounding box center [350, 594] width 406 height 861
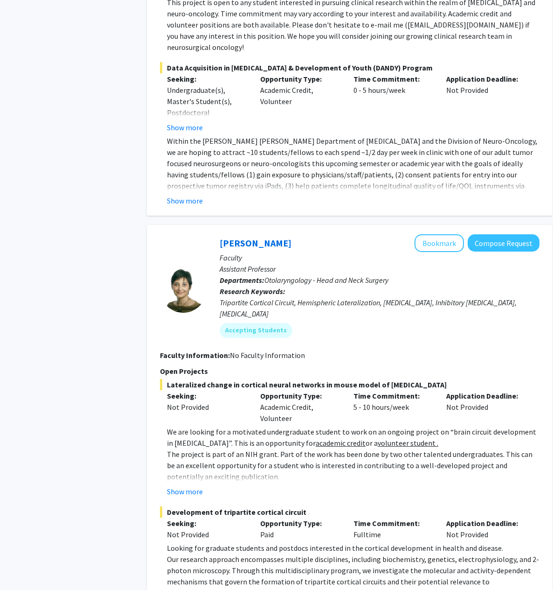
scroll to position [4826, 0]
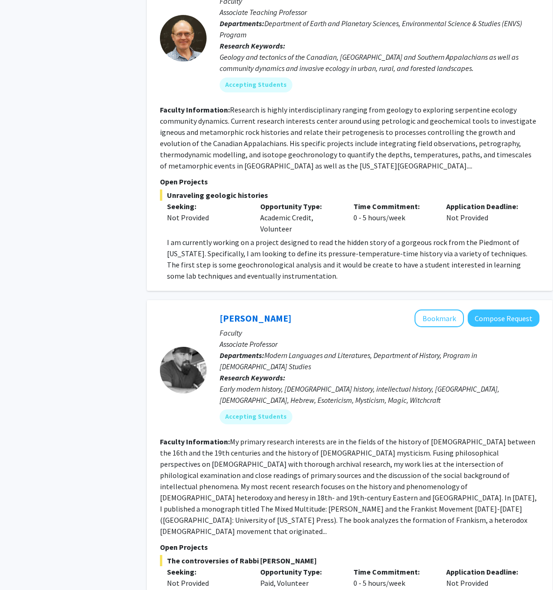
scroll to position [3191, 0]
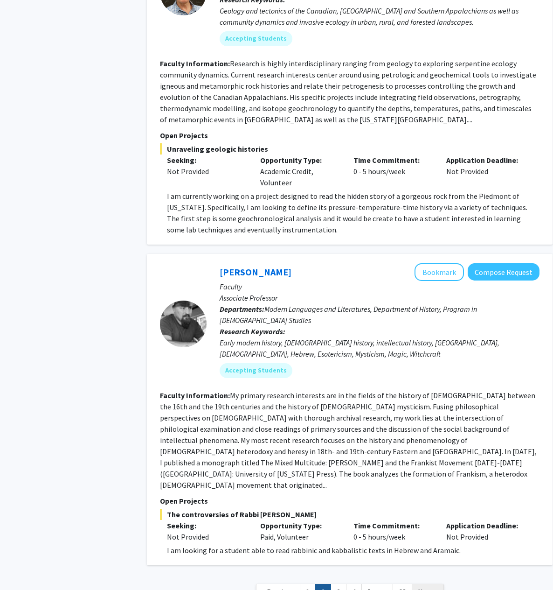
click at [441, 584] on link "Next »" at bounding box center [428, 592] width 32 height 16
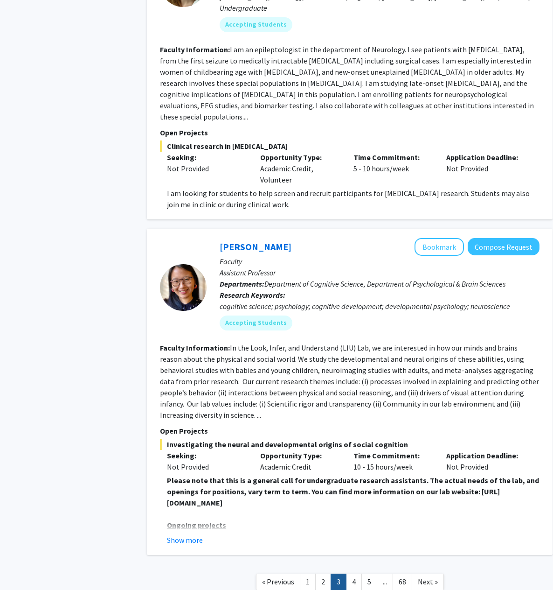
scroll to position [3083, 0]
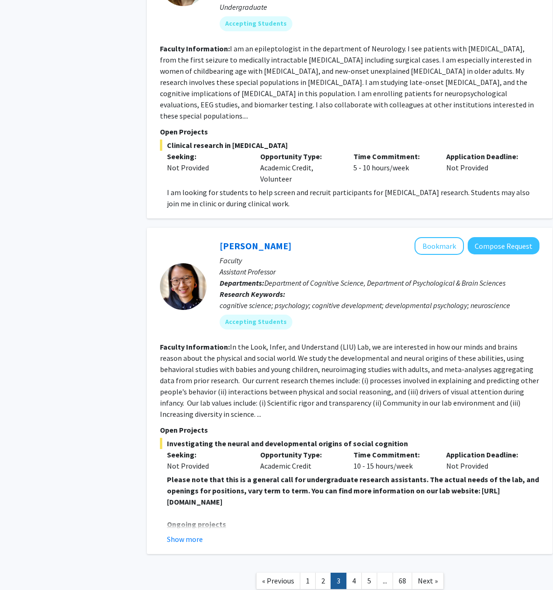
drag, startPoint x: 100, startPoint y: 236, endPoint x: 104, endPoint y: 231, distance: 6.3
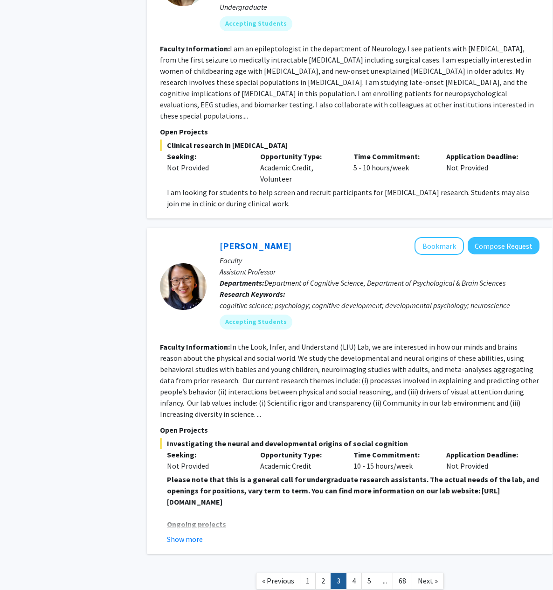
click at [148, 324] on div "[PERSON_NAME] Bookmark Compose Request Faculty Assistant Professor Departments:…" at bounding box center [350, 391] width 406 height 326
drag, startPoint x: 146, startPoint y: 325, endPoint x: 141, endPoint y: 316, distance: 10.2
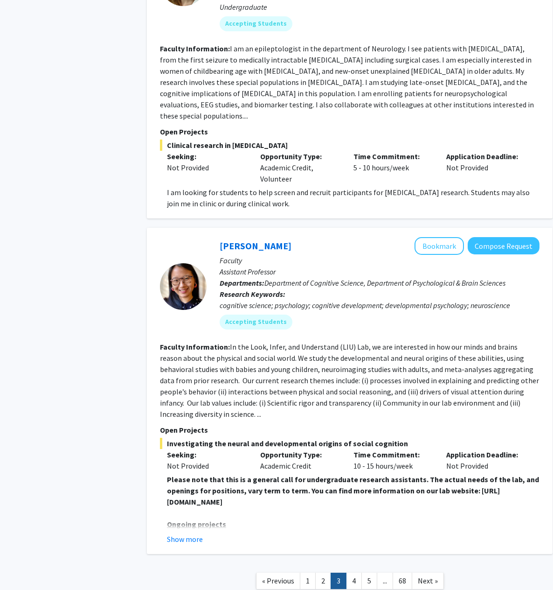
click at [436, 481] on div "[PERSON_NAME] Bookmark Compose Request Faculty Assistant Professor Departments:…" at bounding box center [350, 391] width 406 height 326
click at [336, 479] on div "[PERSON_NAME] Bookmark Compose Request Faculty Assistant Professor Departments:…" at bounding box center [350, 391] width 406 height 326
click at [421, 533] on div "Show more" at bounding box center [353, 538] width 373 height 11
click at [423, 482] on div "[PERSON_NAME] Bookmark Compose Request Faculty Assistant Professor Departments:…" at bounding box center [350, 391] width 406 height 326
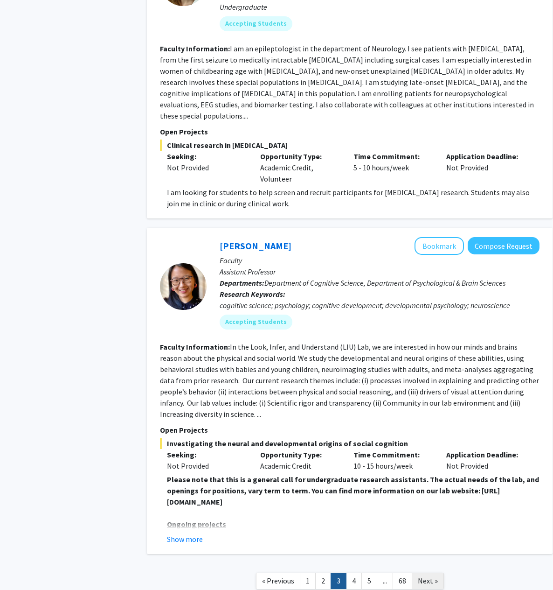
click at [433, 573] on link "Next »" at bounding box center [428, 581] width 32 height 16
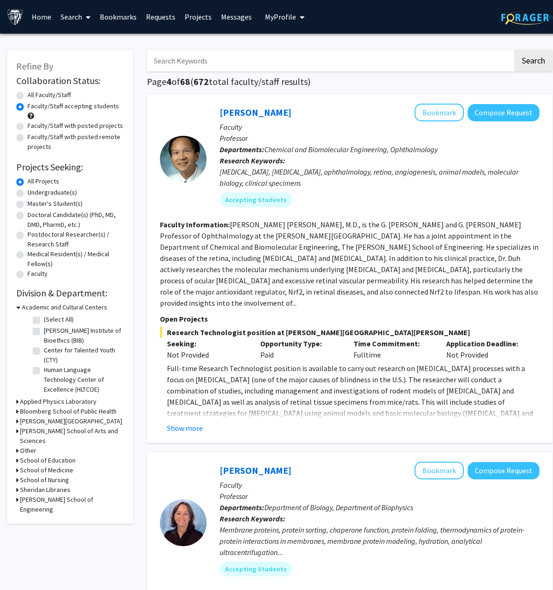
click at [21, 208] on div "Master's Student(s)" at bounding box center [69, 204] width 107 height 11
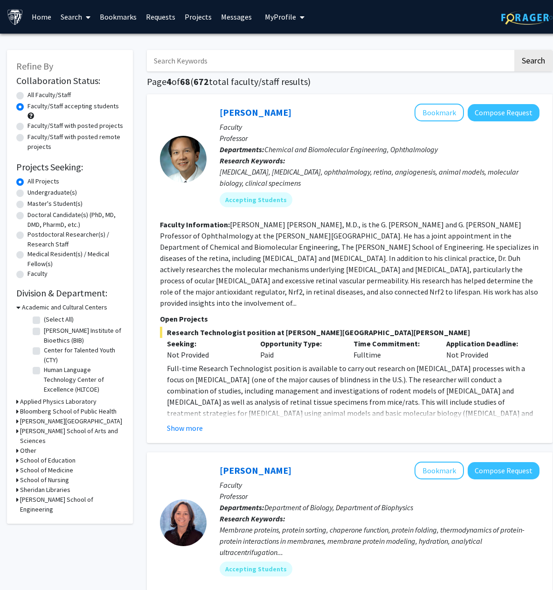
click at [28, 206] on label "Master's Student(s)" at bounding box center [55, 204] width 55 height 10
click at [28, 205] on input "Master's Student(s)" at bounding box center [31, 202] width 6 height 6
radio input "true"
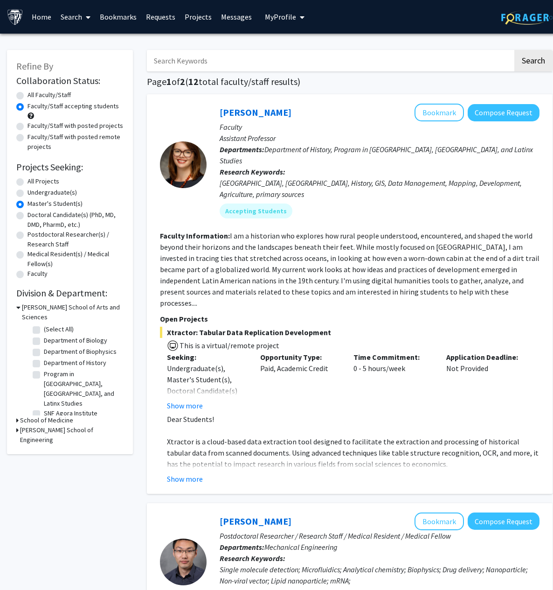
click at [148, 184] on div "[PERSON_NAME] Bookmark Compose Request Faculty Assistant Professor Departments:…" at bounding box center [350, 293] width 406 height 399
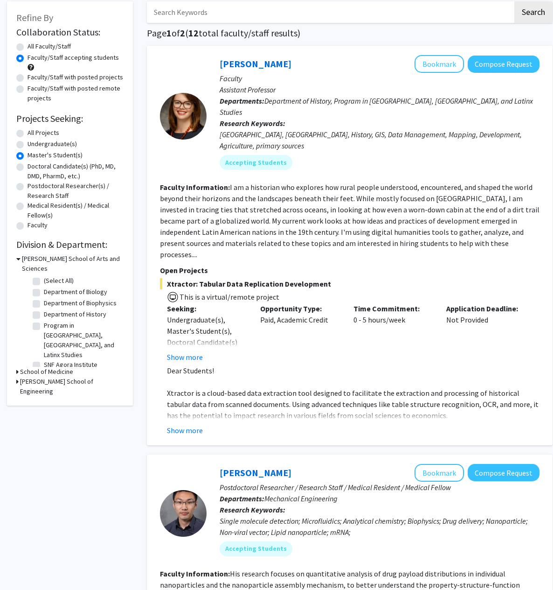
scroll to position [47, 0]
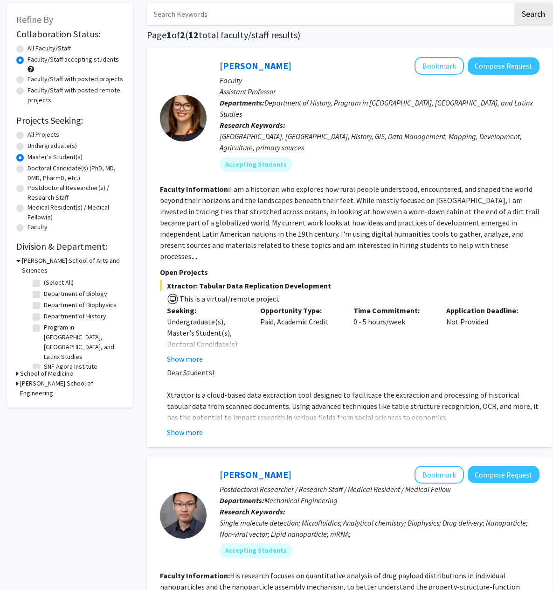
click at [28, 133] on label "All Projects" at bounding box center [44, 135] width 32 height 10
click at [28, 133] on input "All Projects" at bounding box center [31, 133] width 6 height 6
radio input "true"
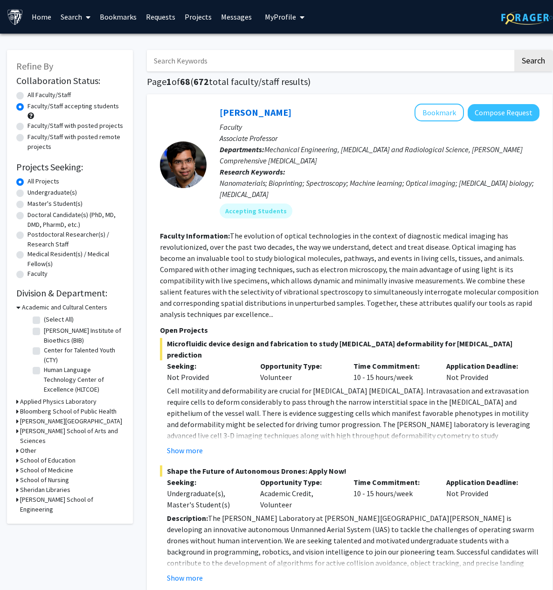
click at [20, 309] on div "Academic and Cultural Centers" at bounding box center [69, 307] width 107 height 10
click at [16, 308] on icon at bounding box center [18, 307] width 4 height 10
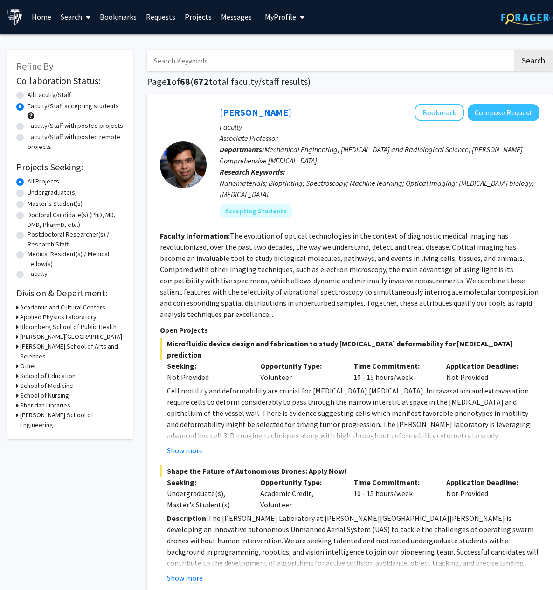
click at [19, 315] on div "Applied Physics Laboratory" at bounding box center [69, 317] width 107 height 10
click at [15, 329] on div "Refine By Collaboration Status: Collaboration Status All Faculty/Staff Collabor…" at bounding box center [70, 244] width 126 height 389
click at [19, 336] on div "[PERSON_NAME][GEOGRAPHIC_DATA]" at bounding box center [69, 337] width 107 height 10
click at [19, 351] on form "Academic and Cultural Centers Applied Physics Laboratory Bloomberg School of Pu…" at bounding box center [69, 365] width 107 height 127
click at [16, 350] on div "Refine By Collaboration Status: Collaboration Status All Faculty/Staff Collabor…" at bounding box center [70, 244] width 126 height 389
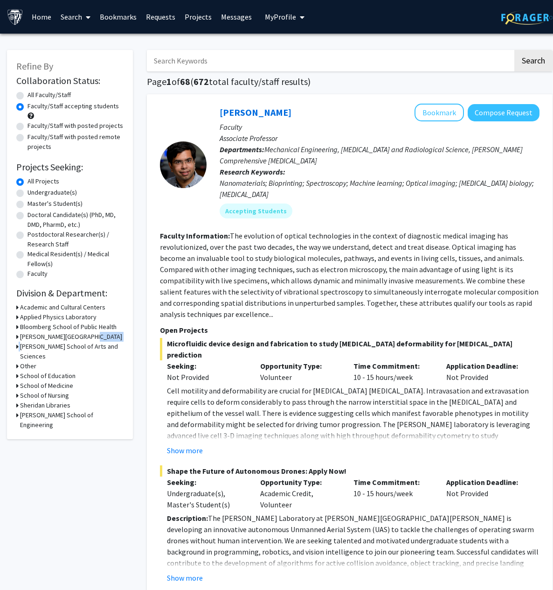
click at [16, 350] on div "Refine By Collaboration Status: Collaboration Status All Faculty/Staff Collabor…" at bounding box center [70, 244] width 126 height 389
click at [16, 346] on icon at bounding box center [17, 347] width 2 height 10
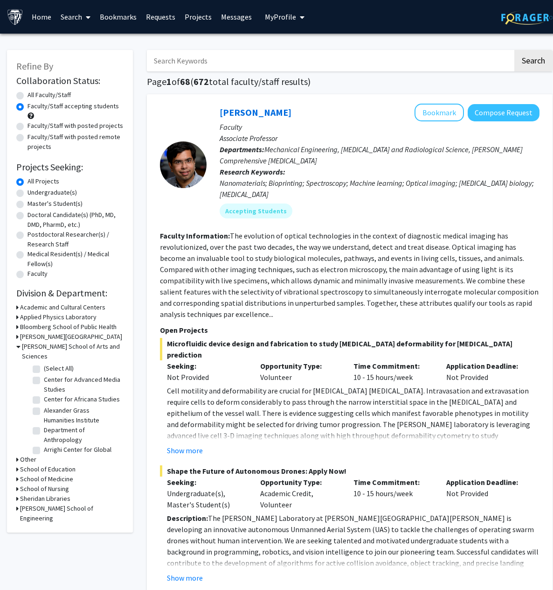
click at [7, 349] on div "Refine By Collaboration Status: Collaboration Status All Faculty/Staff Collabor…" at bounding box center [70, 291] width 126 height 483
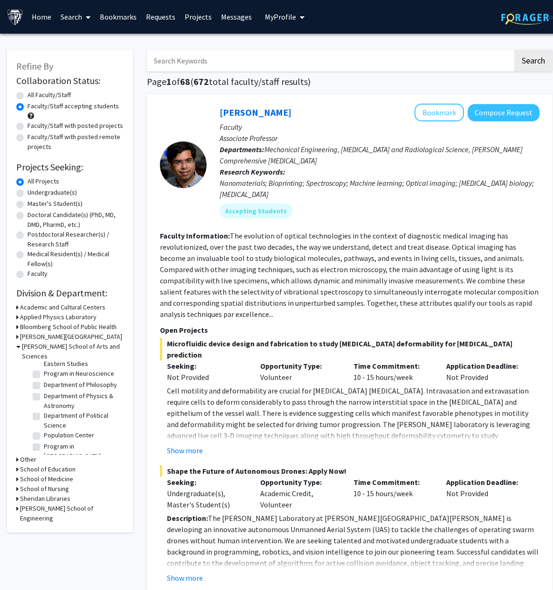
click at [44, 371] on label "Program in Neuroscience" at bounding box center [79, 374] width 70 height 10
click at [44, 371] on input "Program in Neuroscience" at bounding box center [47, 372] width 6 height 6
checkbox input "true"
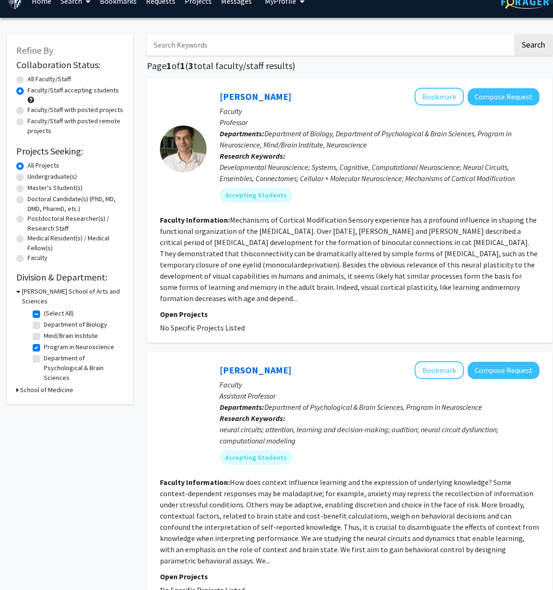
scroll to position [47, 0]
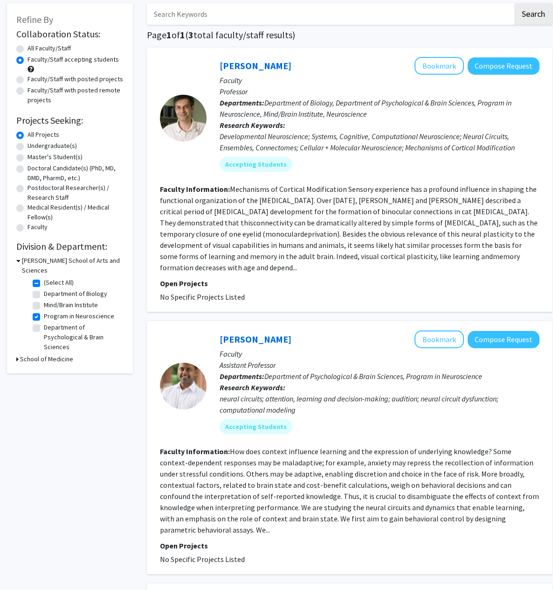
click at [44, 289] on label "Department of Biology" at bounding box center [75, 294] width 63 height 10
click at [44, 289] on input "Department of Biology" at bounding box center [47, 292] width 6 height 6
checkbox input "true"
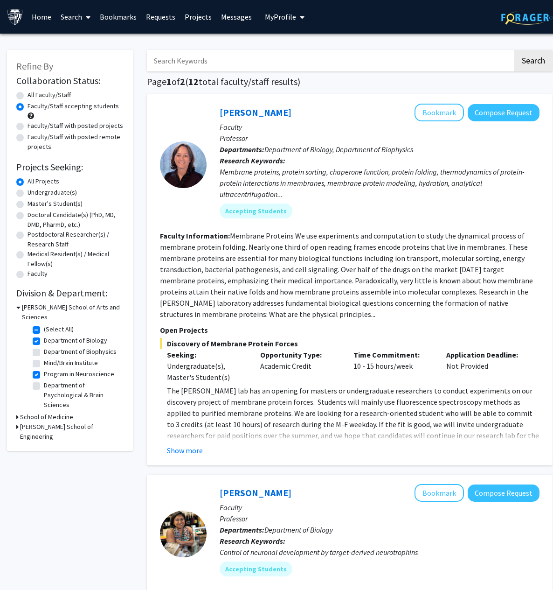
click at [44, 336] on label "Department of Biology" at bounding box center [75, 341] width 63 height 10
click at [44, 336] on input "Department of Biology" at bounding box center [47, 339] width 6 height 6
checkbox input "false"
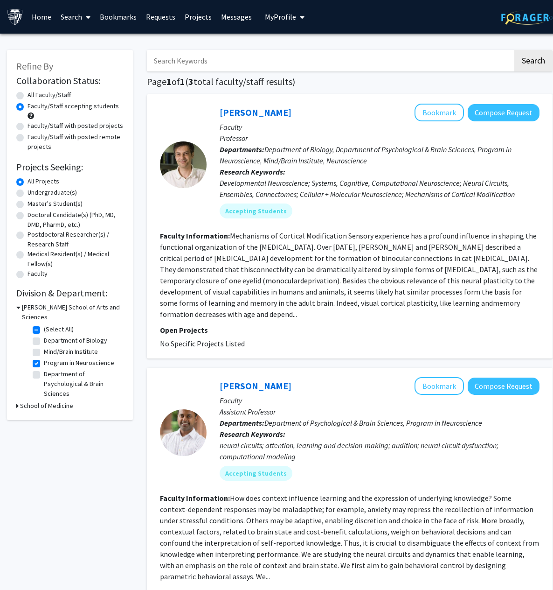
click at [148, 224] on div "[PERSON_NAME] Bookmark Compose Request Faculty Professor Departments: Departmen…" at bounding box center [350, 226] width 406 height 264
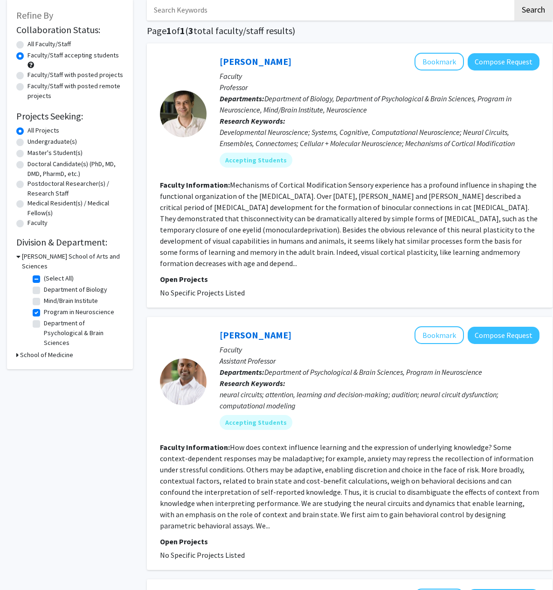
scroll to position [47, 0]
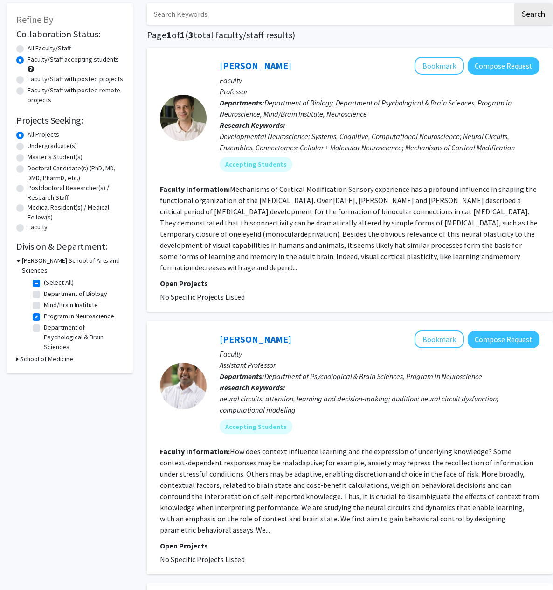
click at [241, 64] on link "[PERSON_NAME]" at bounding box center [256, 66] width 72 height 12
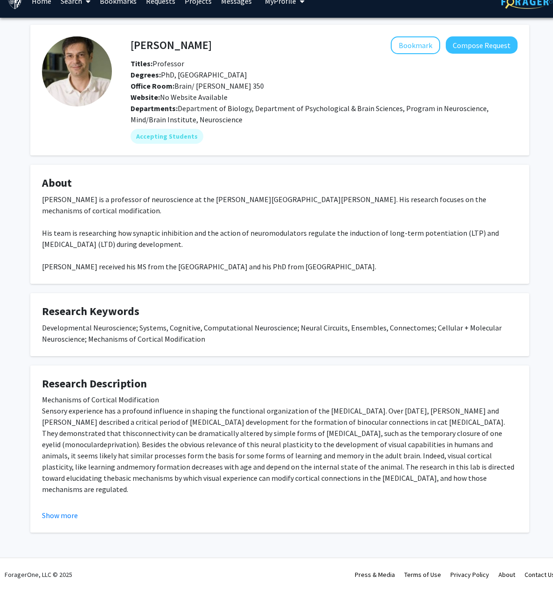
scroll to position [17, 0]
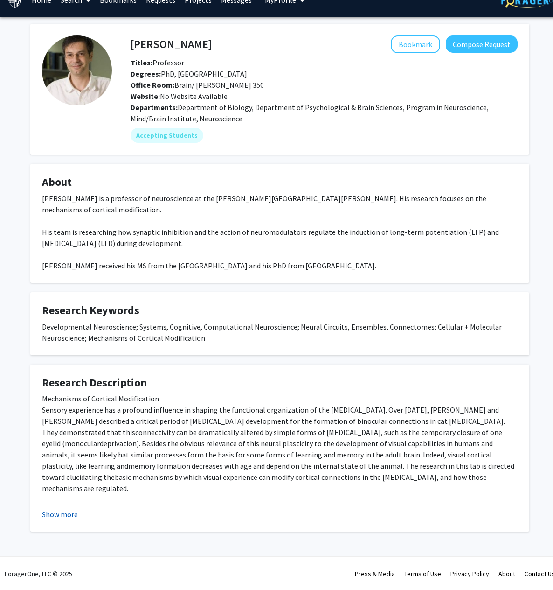
click at [63, 513] on button "Show more" at bounding box center [60, 514] width 36 height 11
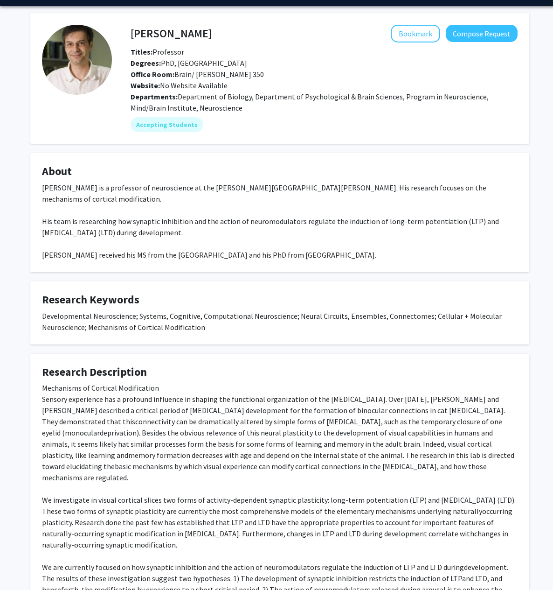
scroll to position [0, 0]
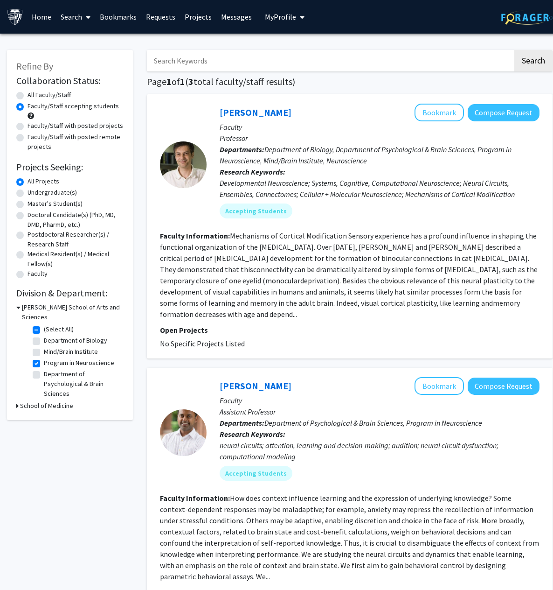
click at [142, 244] on div "Search Page 1 of 1 ( 3 total faculty/staff results) [PERSON_NAME] Bookmark Comp…" at bounding box center [350, 489] width 420 height 896
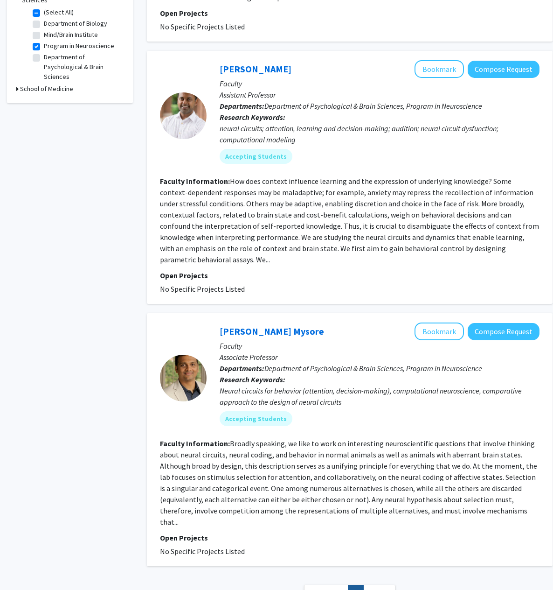
scroll to position [363, 0]
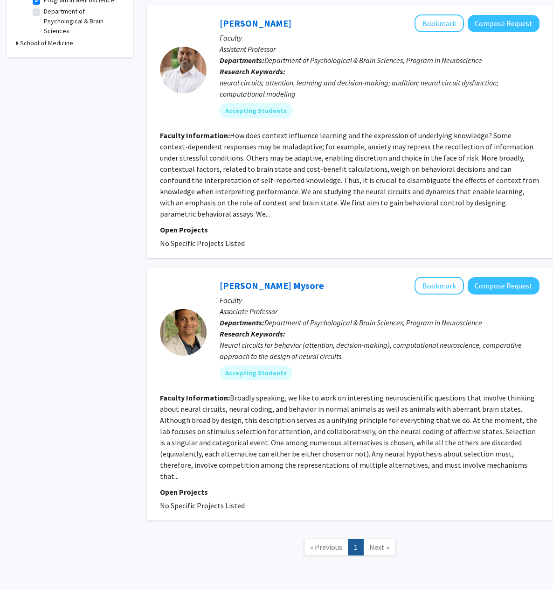
click at [377, 542] on span "Next »" at bounding box center [380, 546] width 20 height 9
click at [148, 371] on div "[PERSON_NAME] Mysore Bookmark Compose Request Faculty Associate Professor Depar…" at bounding box center [350, 393] width 406 height 253
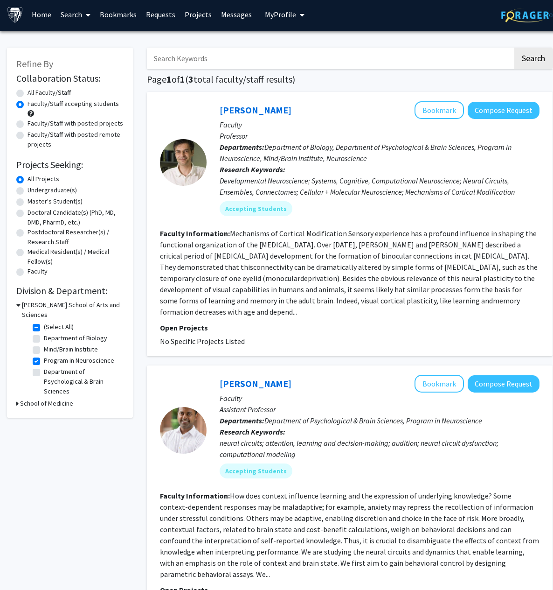
scroll to position [0, 0]
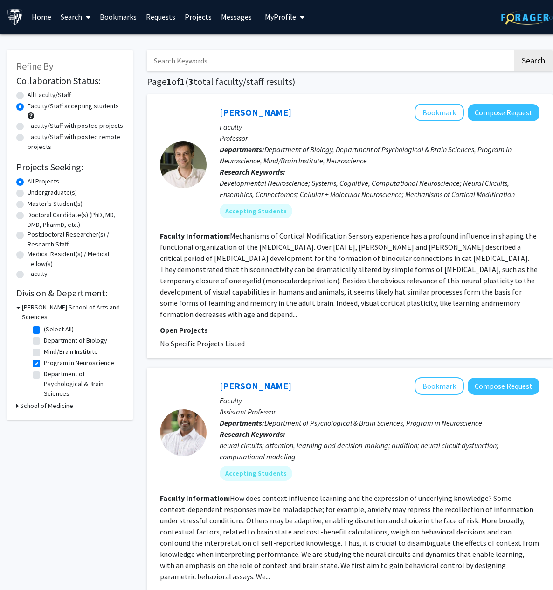
click at [44, 336] on label "Department of Biology" at bounding box center [75, 341] width 63 height 10
click at [44, 336] on input "Department of Biology" at bounding box center [47, 339] width 6 height 6
checkbox input "true"
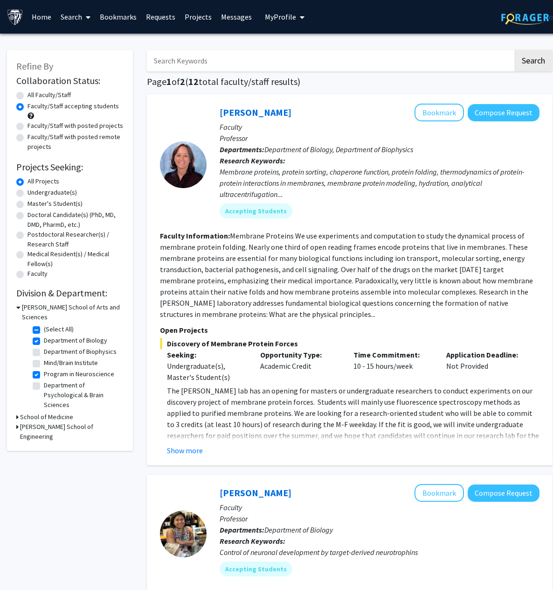
click at [44, 369] on label "Program in Neuroscience" at bounding box center [79, 374] width 70 height 10
click at [44, 369] on input "Program in Neuroscience" at bounding box center [47, 372] width 6 height 6
checkbox input "false"
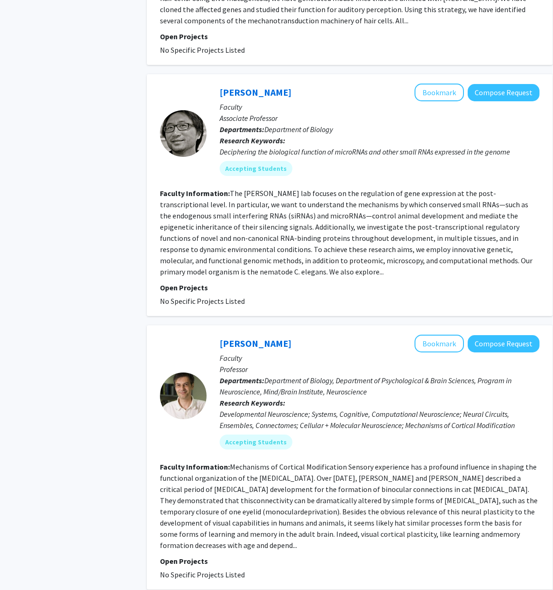
scroll to position [887, 0]
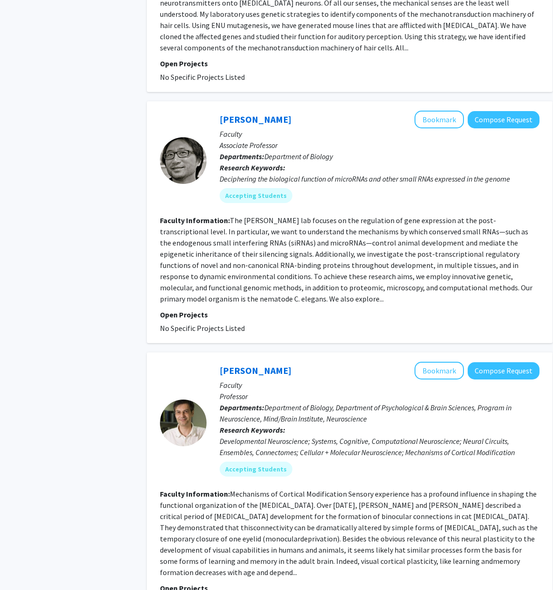
click at [143, 225] on div "Search Page 1 of 1 ( 10 total faculty/staff results) [PERSON_NAME] Bookmark Com…" at bounding box center [350, 506] width 420 height 2705
click at [143, 223] on div "Search Page 1 of 1 ( 10 total faculty/staff results) [PERSON_NAME] Bookmark Com…" at bounding box center [350, 506] width 420 height 2705
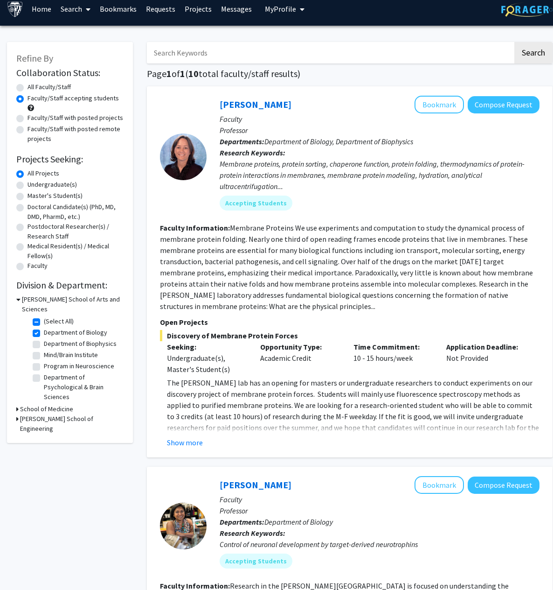
scroll to position [0, 0]
